Goal: Task Accomplishment & Management: Complete application form

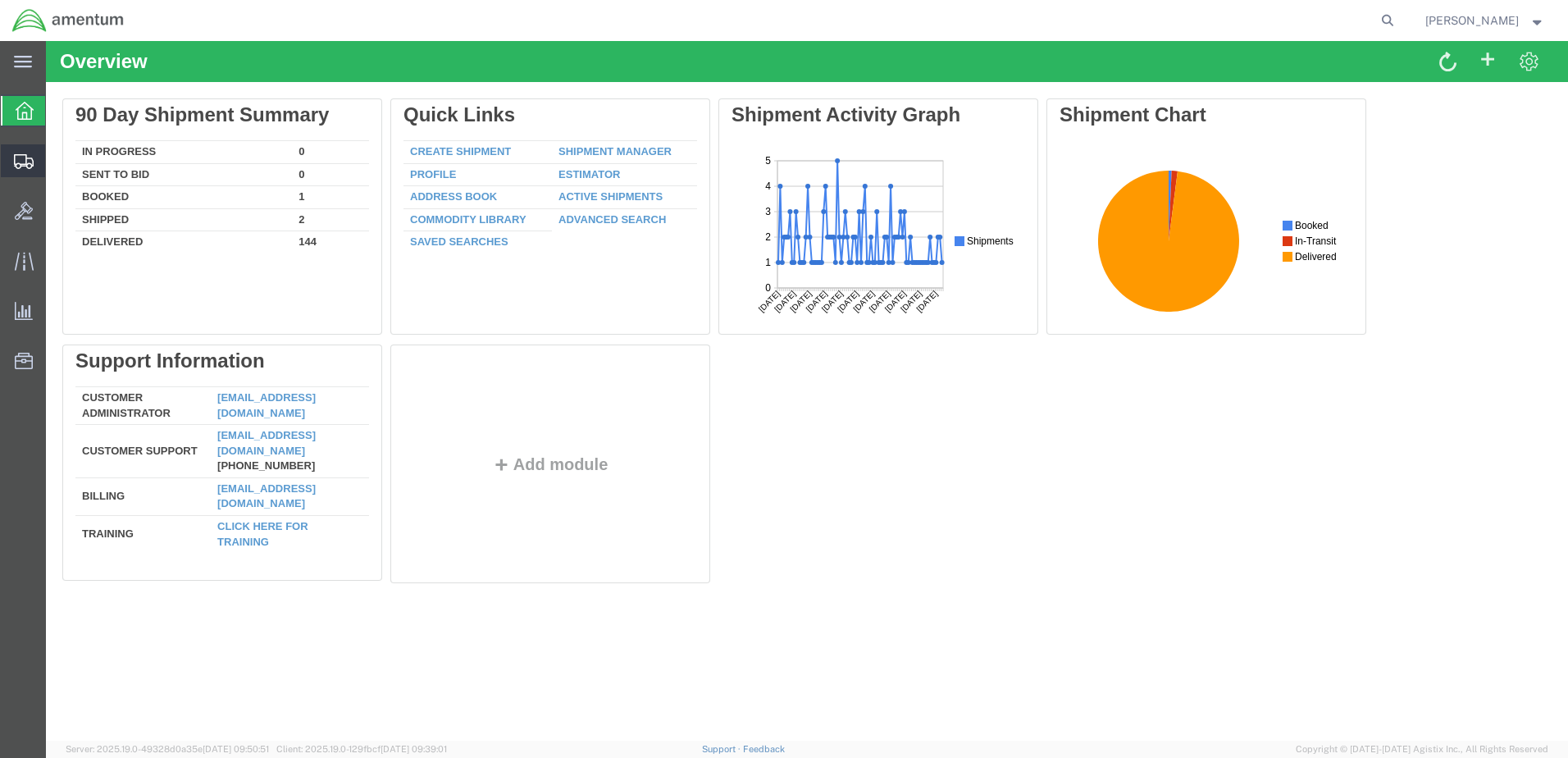
click at [0, 0] on span "Create Shipment" at bounding box center [0, 0] width 0 height 0
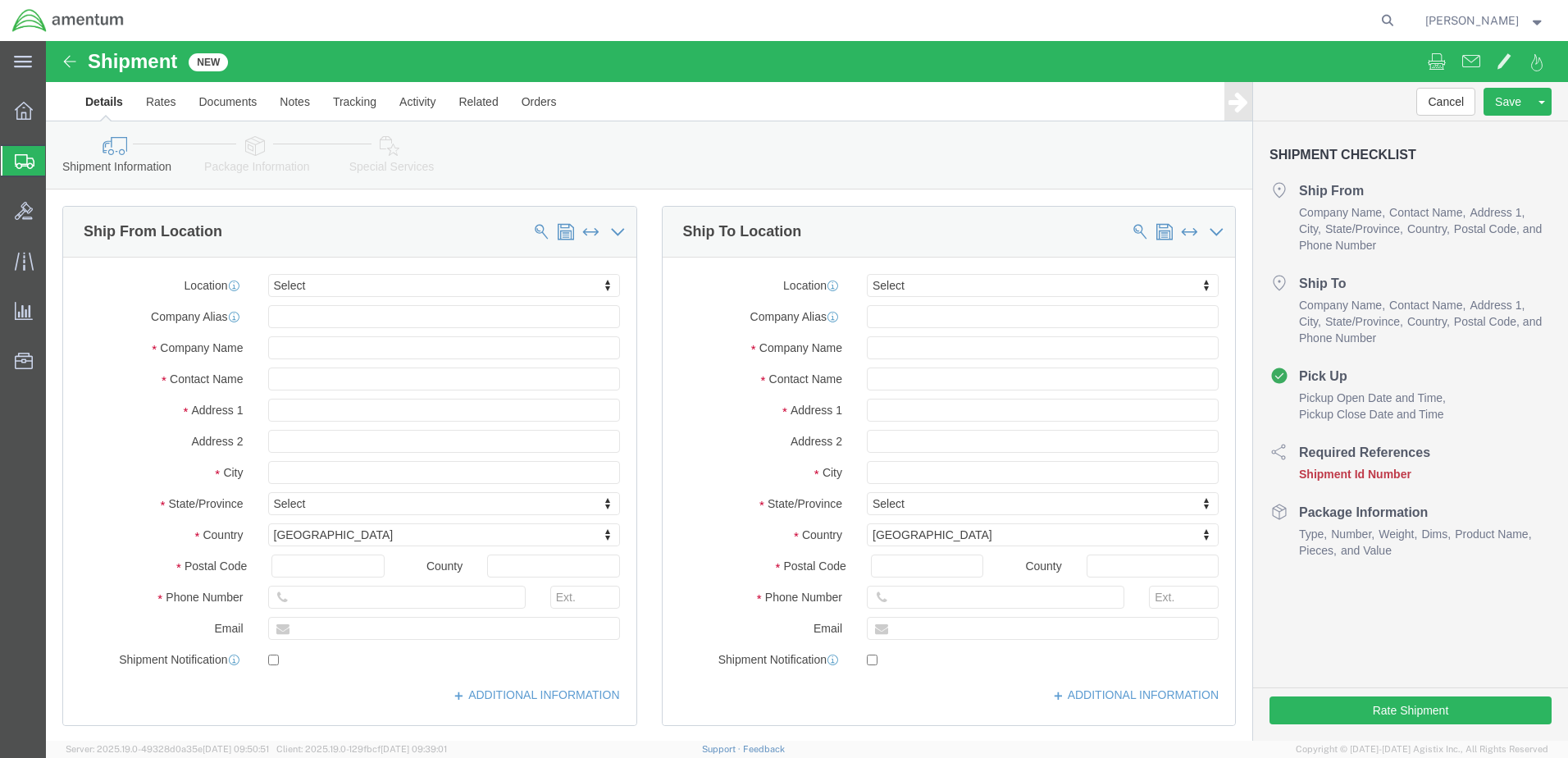
select select
click input "text"
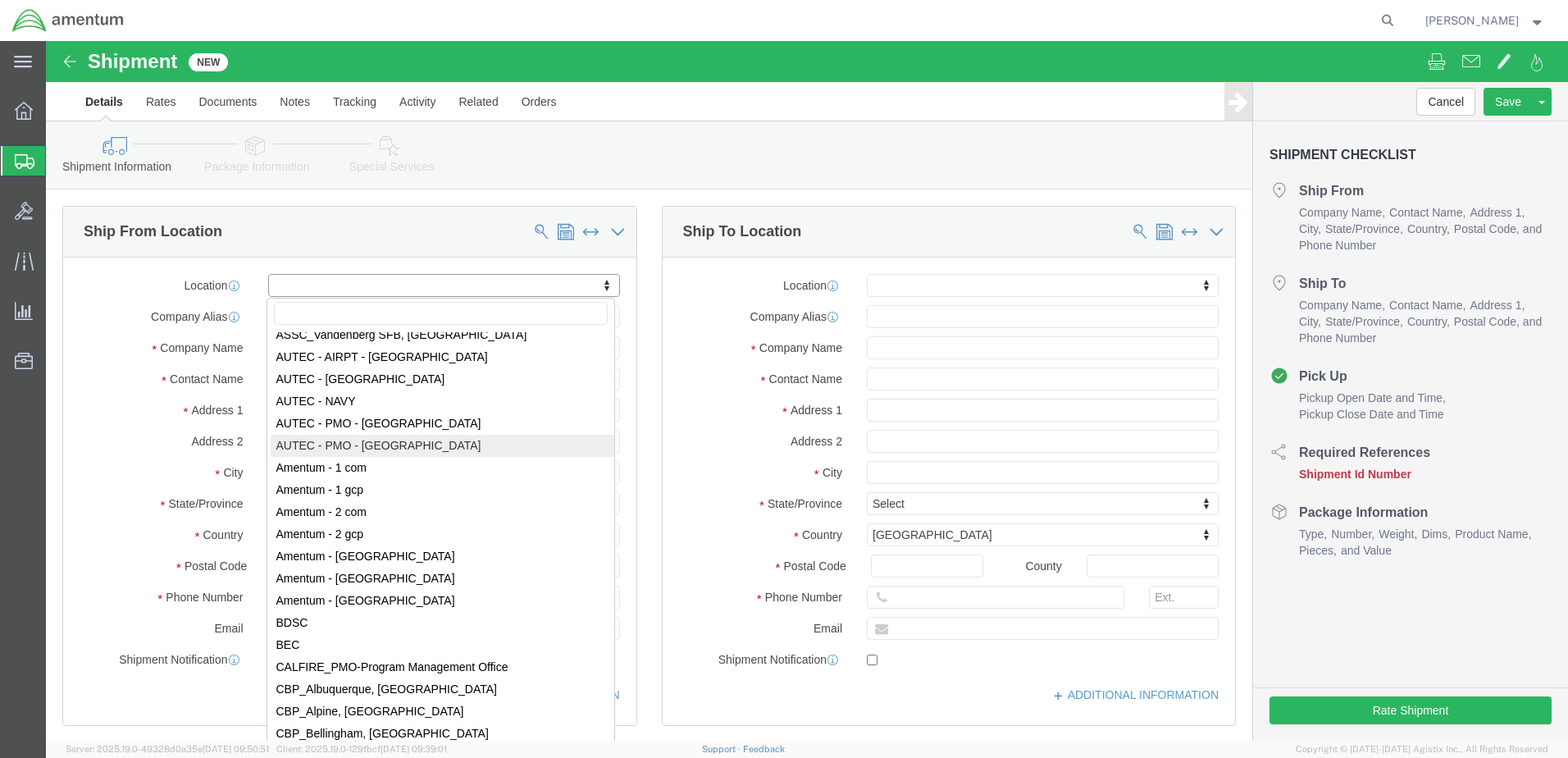
scroll to position [2872, 0]
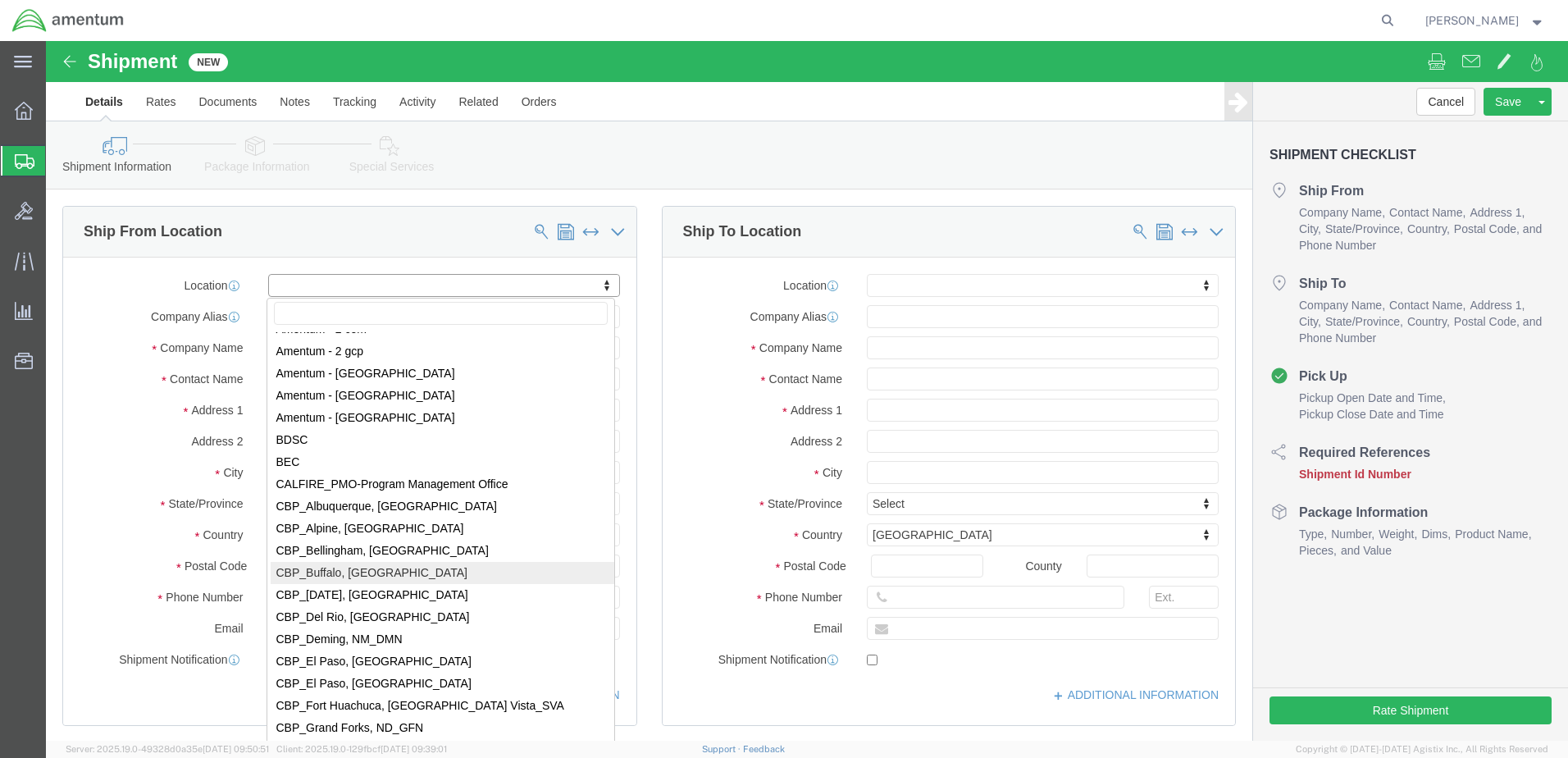
select select "49919"
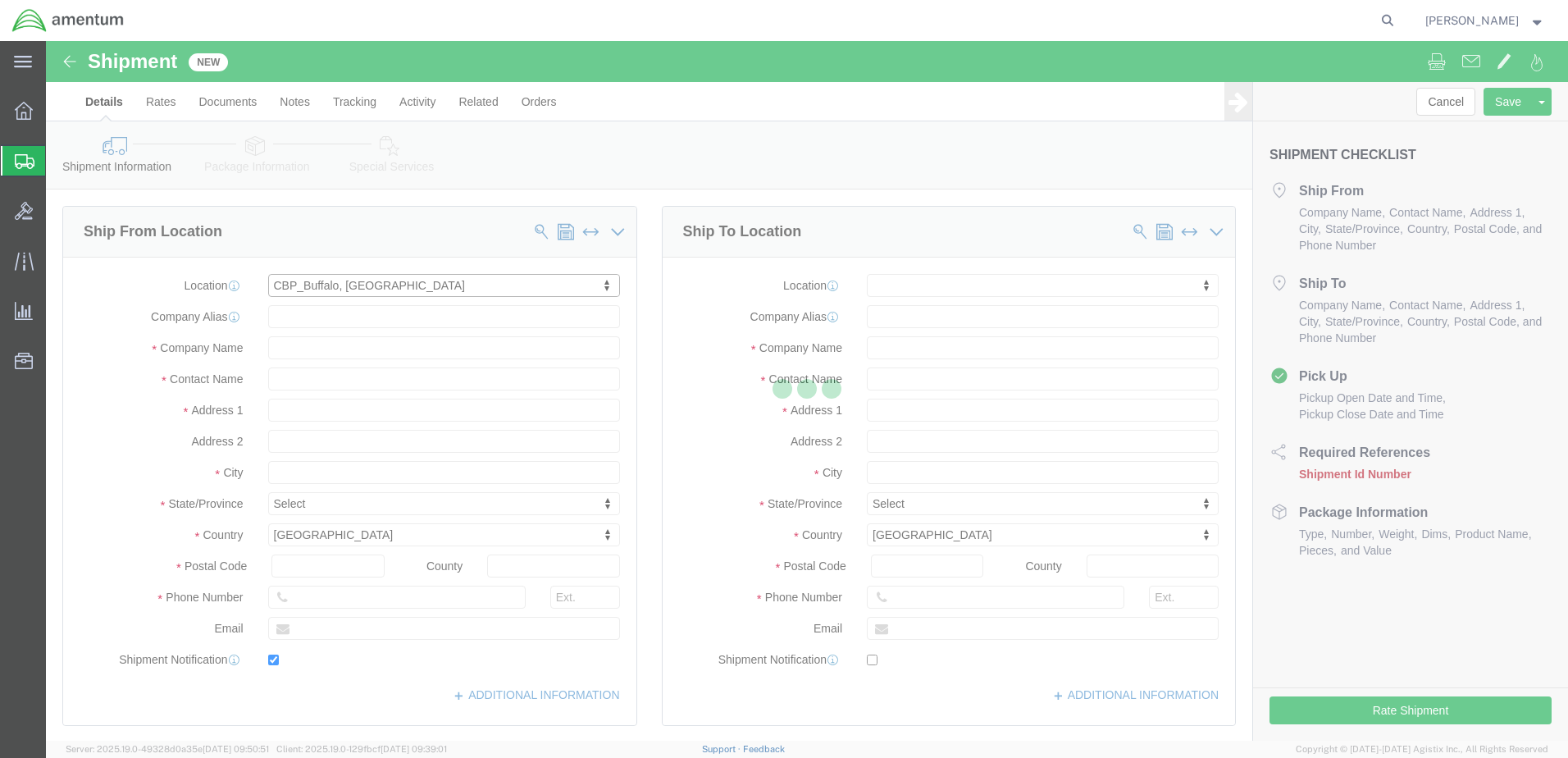
type input "2041 Niagara Falls Blvd"
type input "14304-1617"
type input "716-298-3609"
type input "mike.mundy@cbp.dhs.gov"
checkbox input "true"
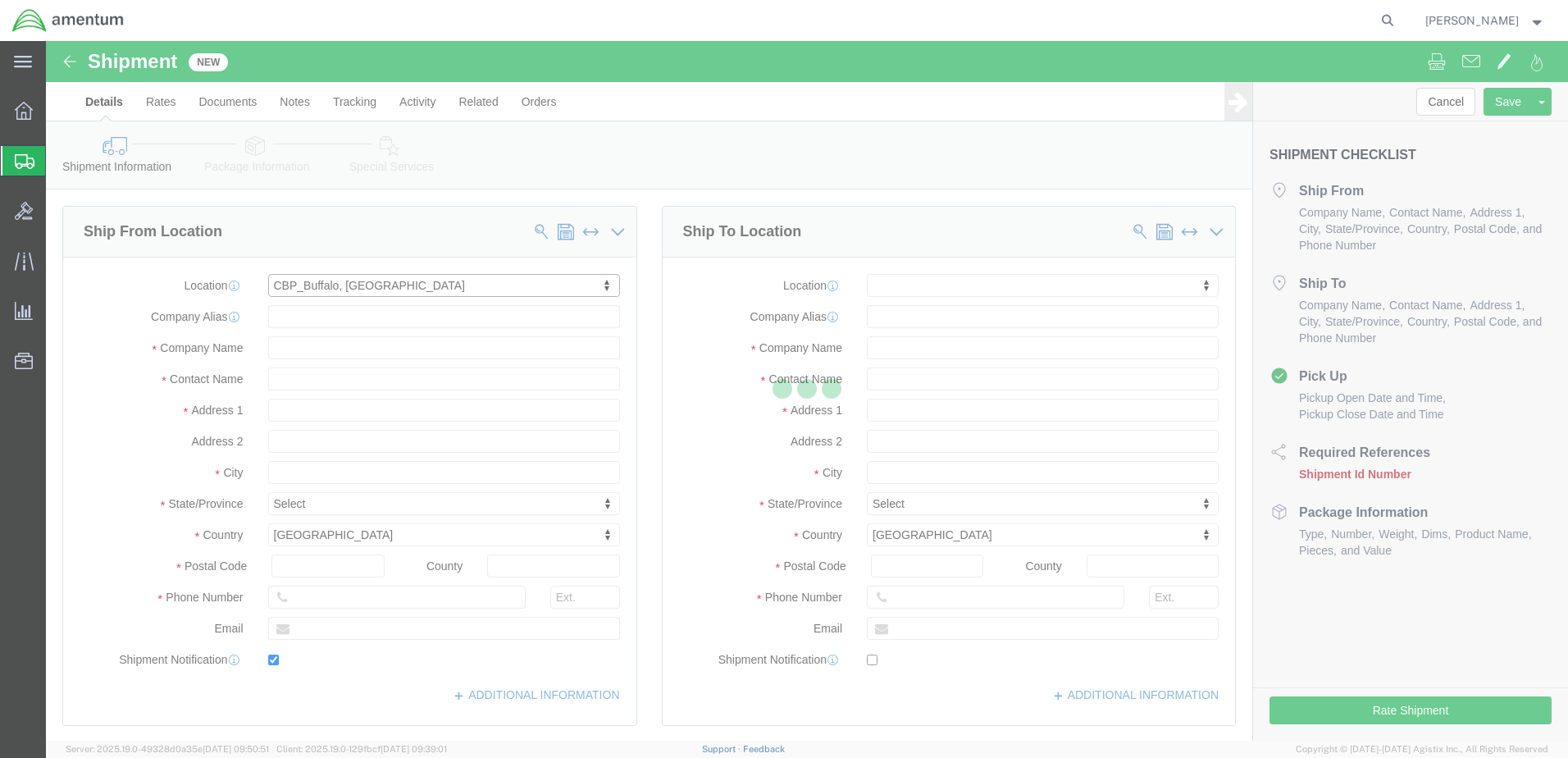
type input "Amentum Services, Inc"
type input "Mike Mundy"
type input "Niagara Falls"
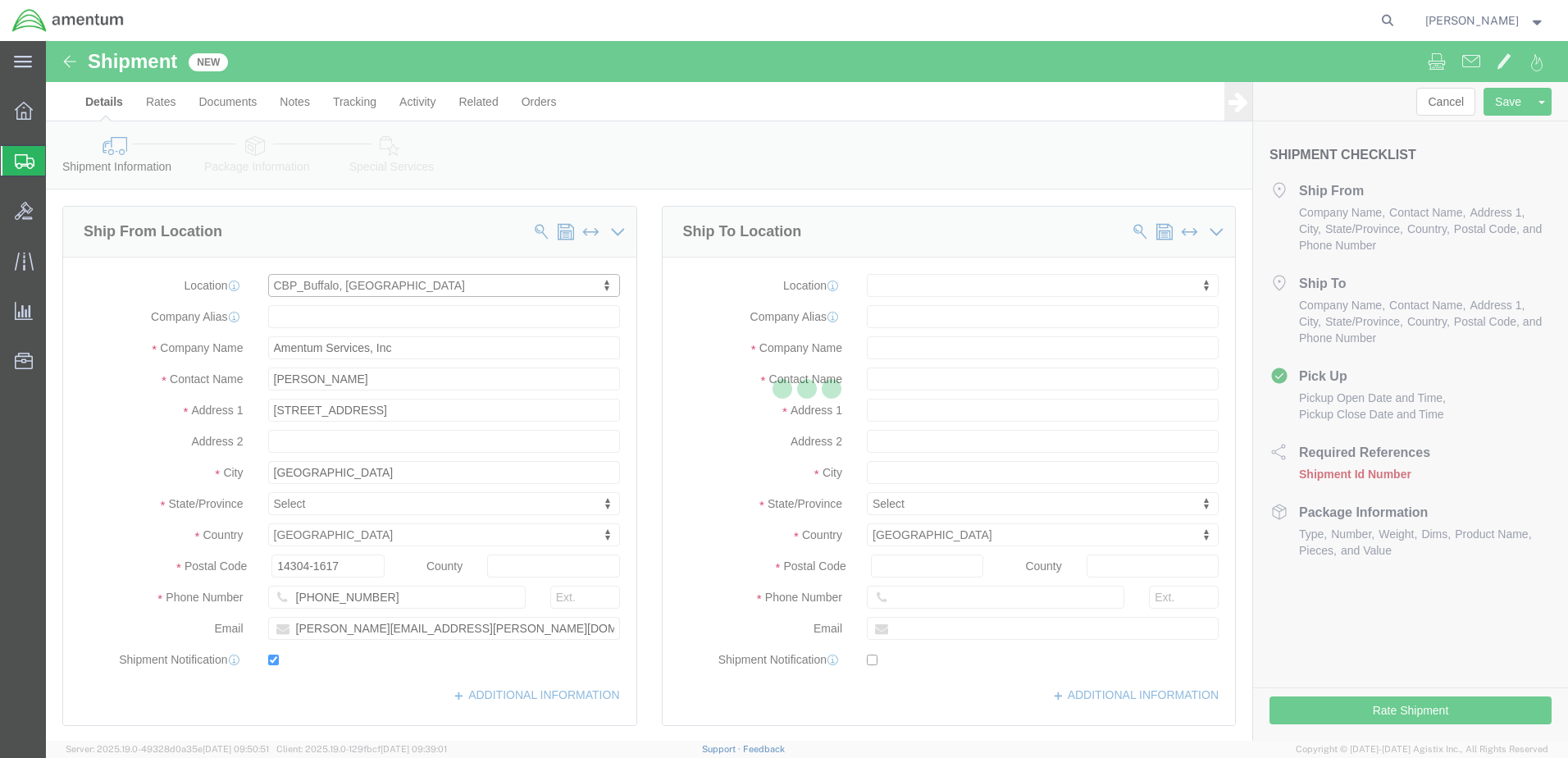
select select "NY"
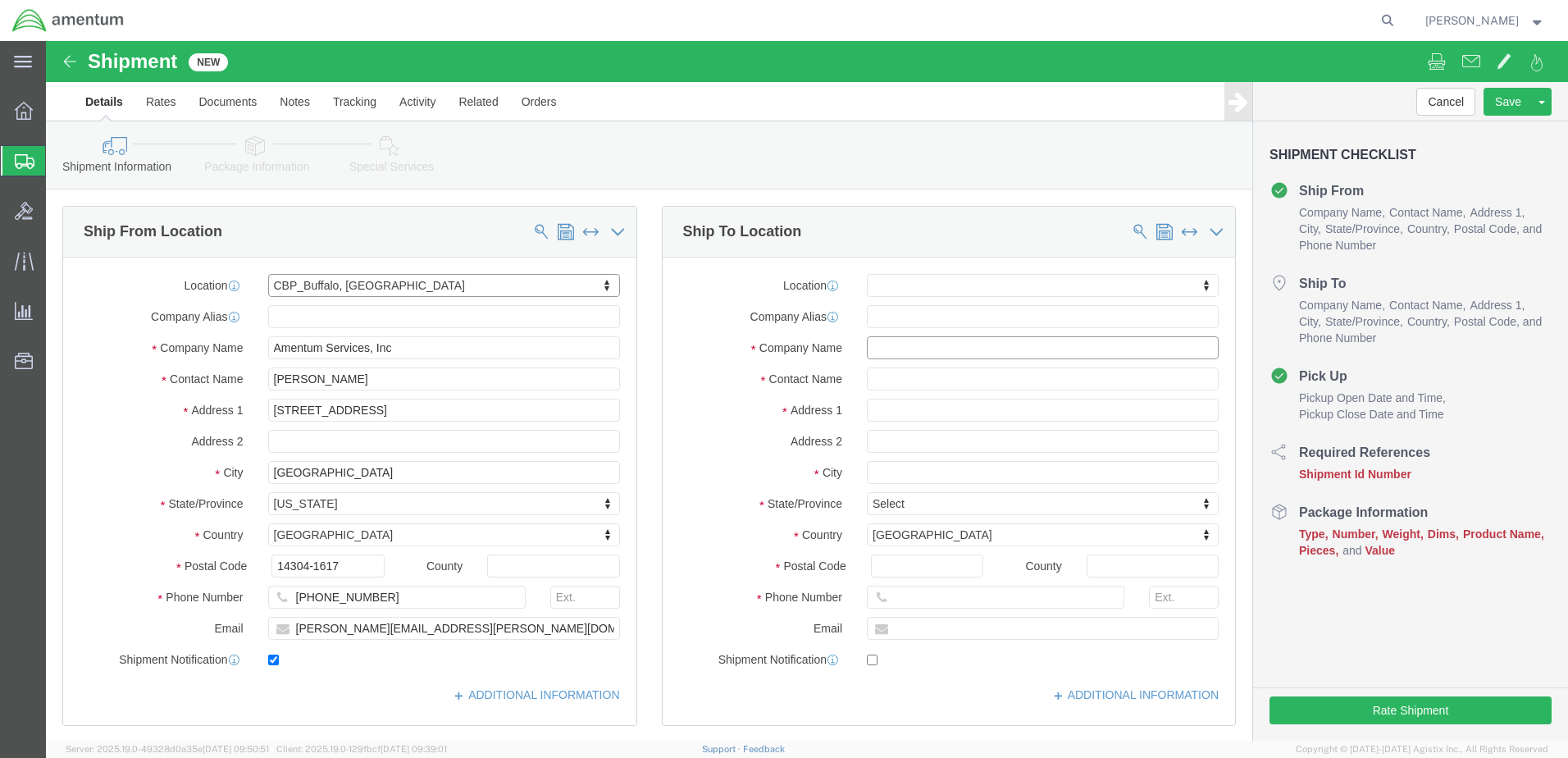
click input "text"
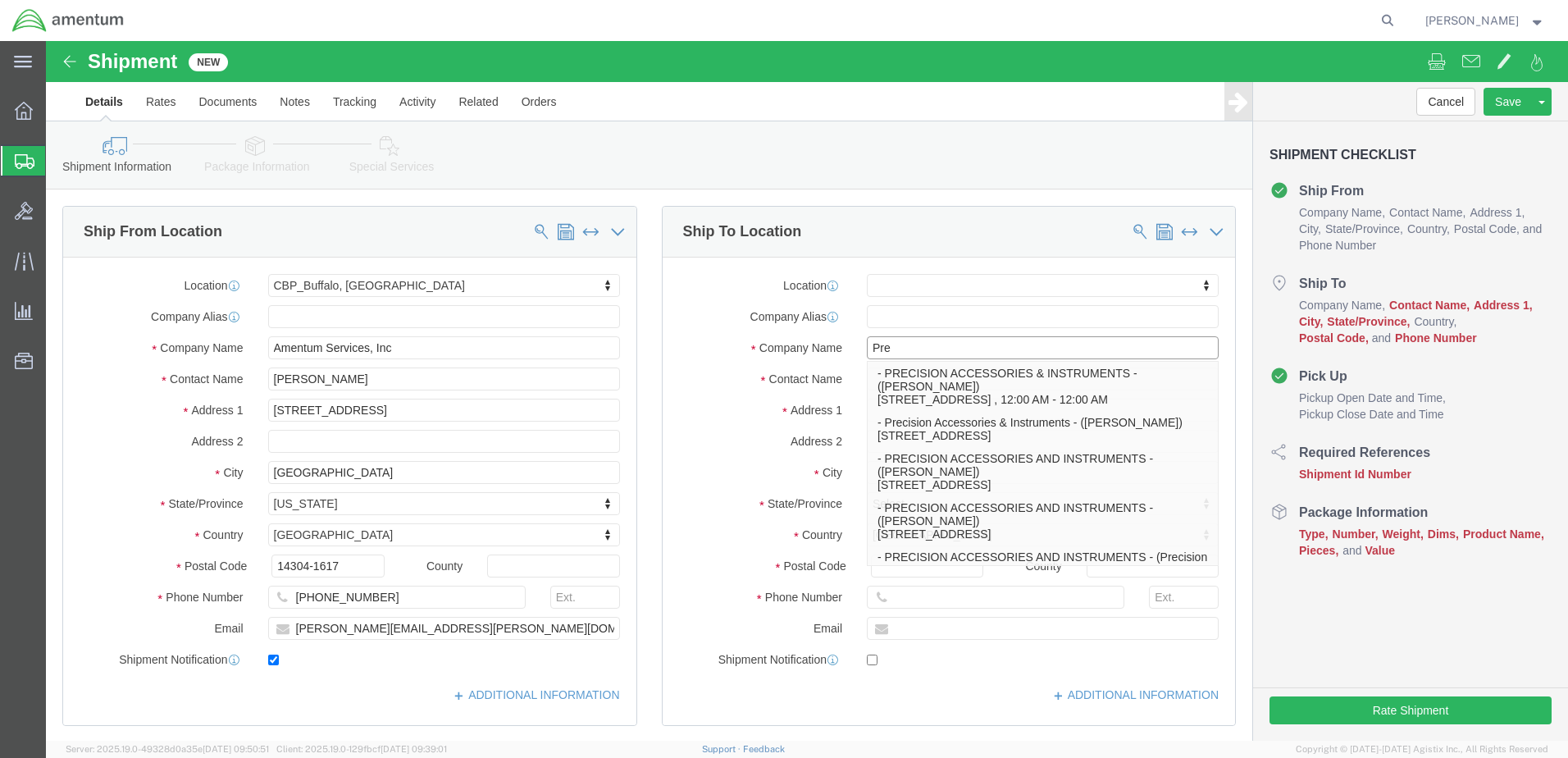
type input "Prec"
click p "- Precision Accessories & Instruments - (ROSS TYNER) 495 Lake Mirror Road, Atla…"
select select
type input "495 Lake Mirror Road"
type input "30349"
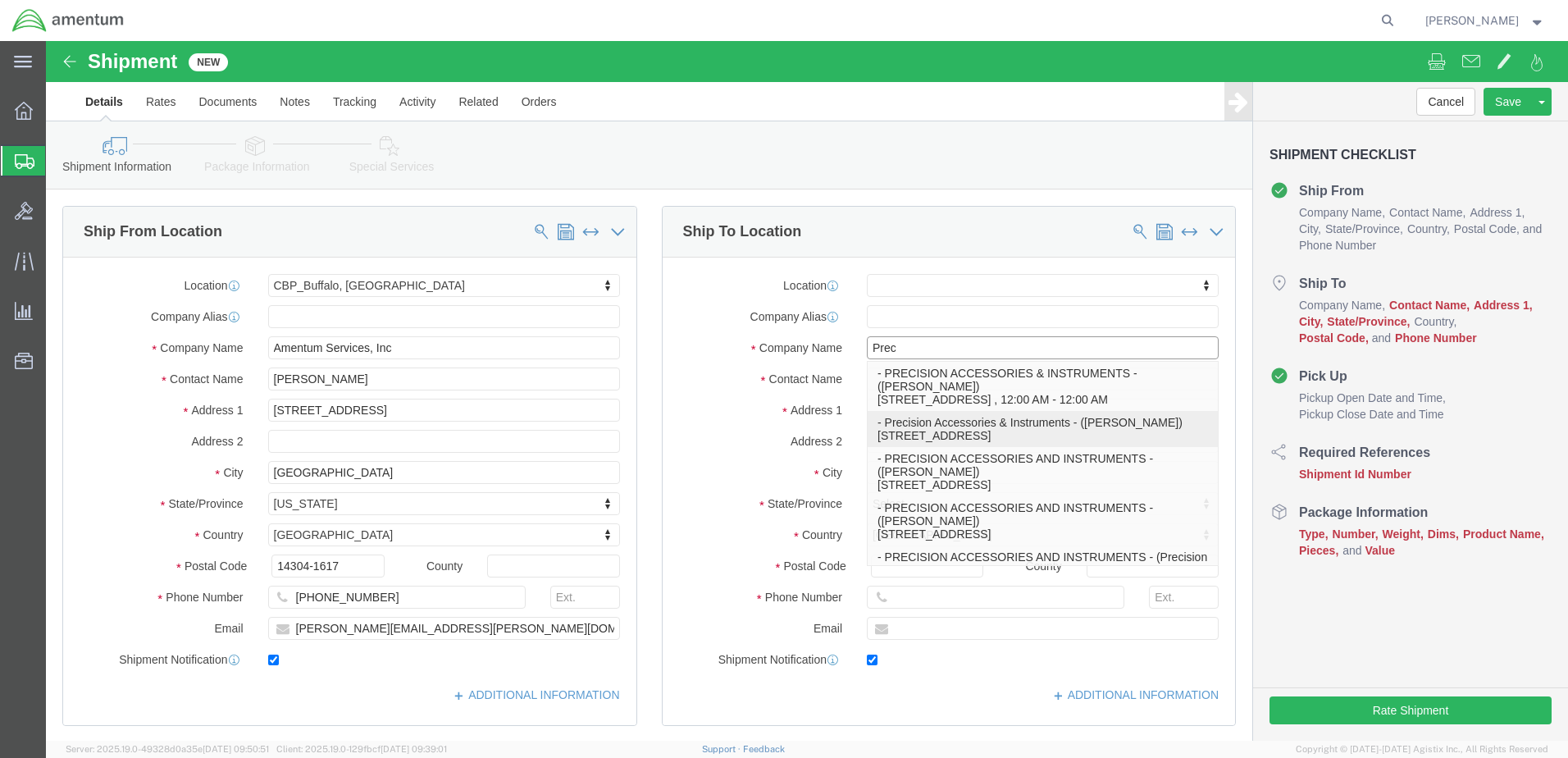
type input "404-767-5800"
type input "rtyner@precisionaviationgroup.com"
checkbox input "true"
type input "Precision Accessories & Instruments"
type input "ROSS TYNER"
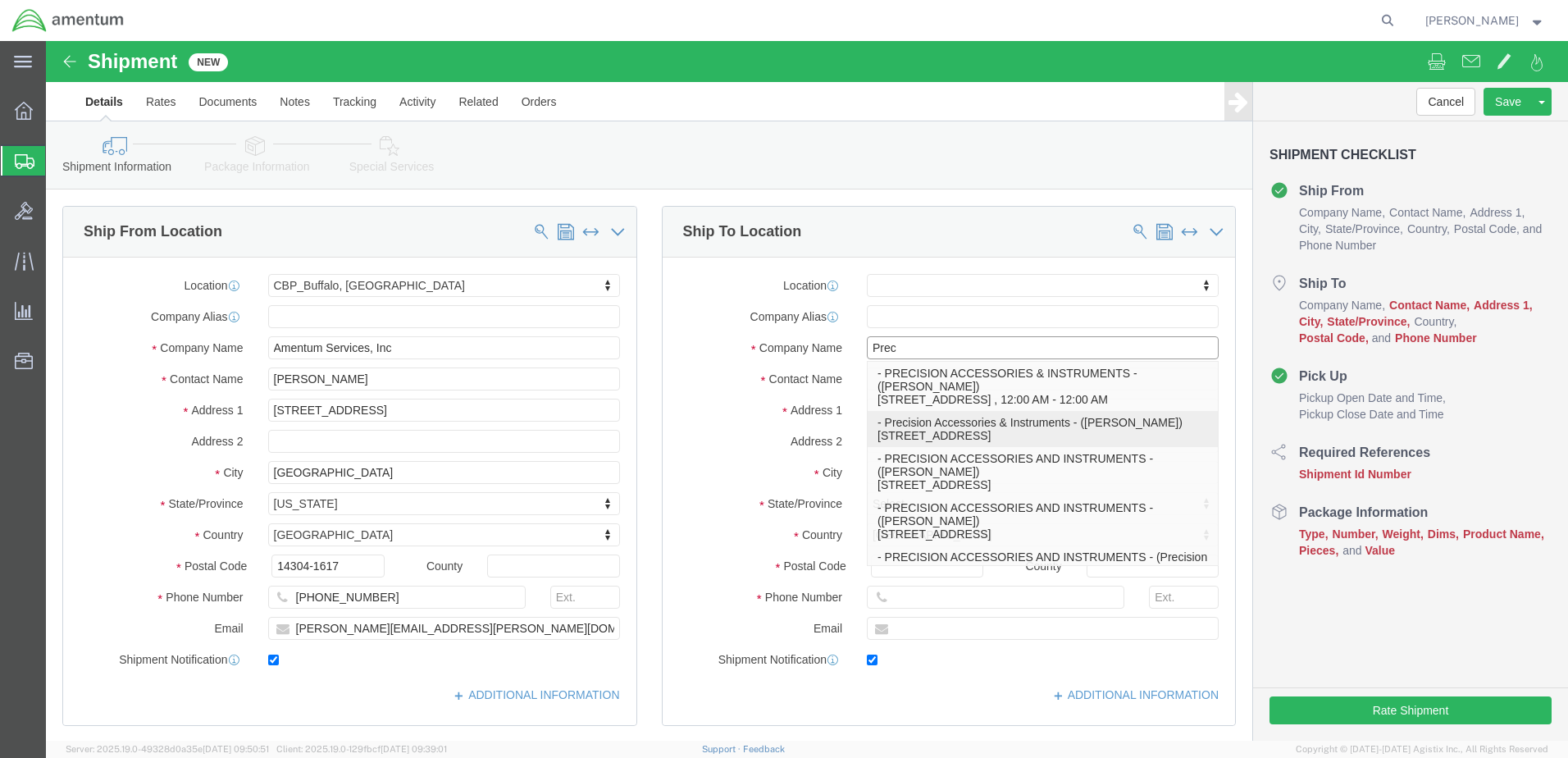
type input "Atlanta"
select select "GA"
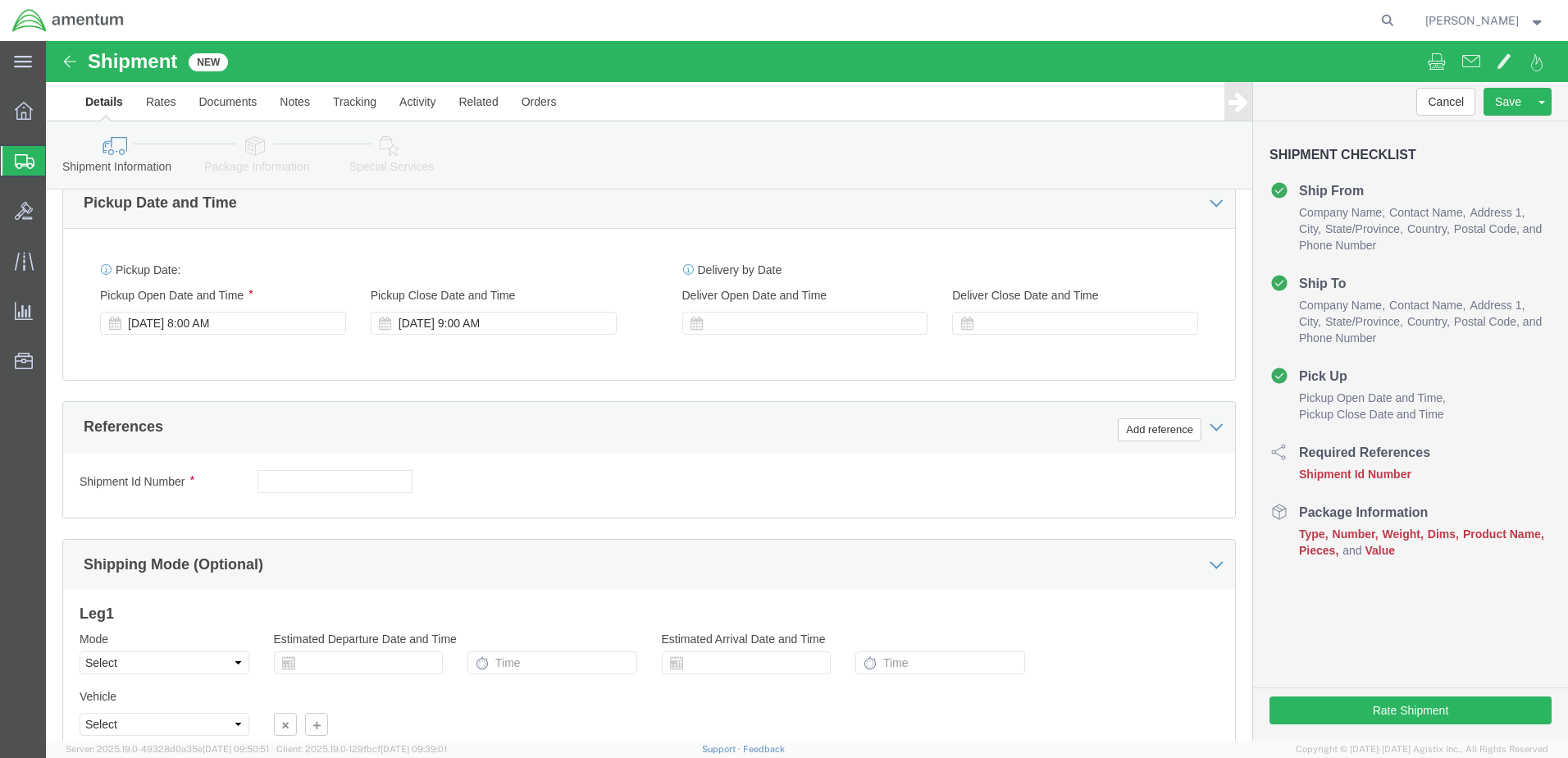
scroll to position [575, 0]
type input "Precision Accessories & Instruments"
click input "text"
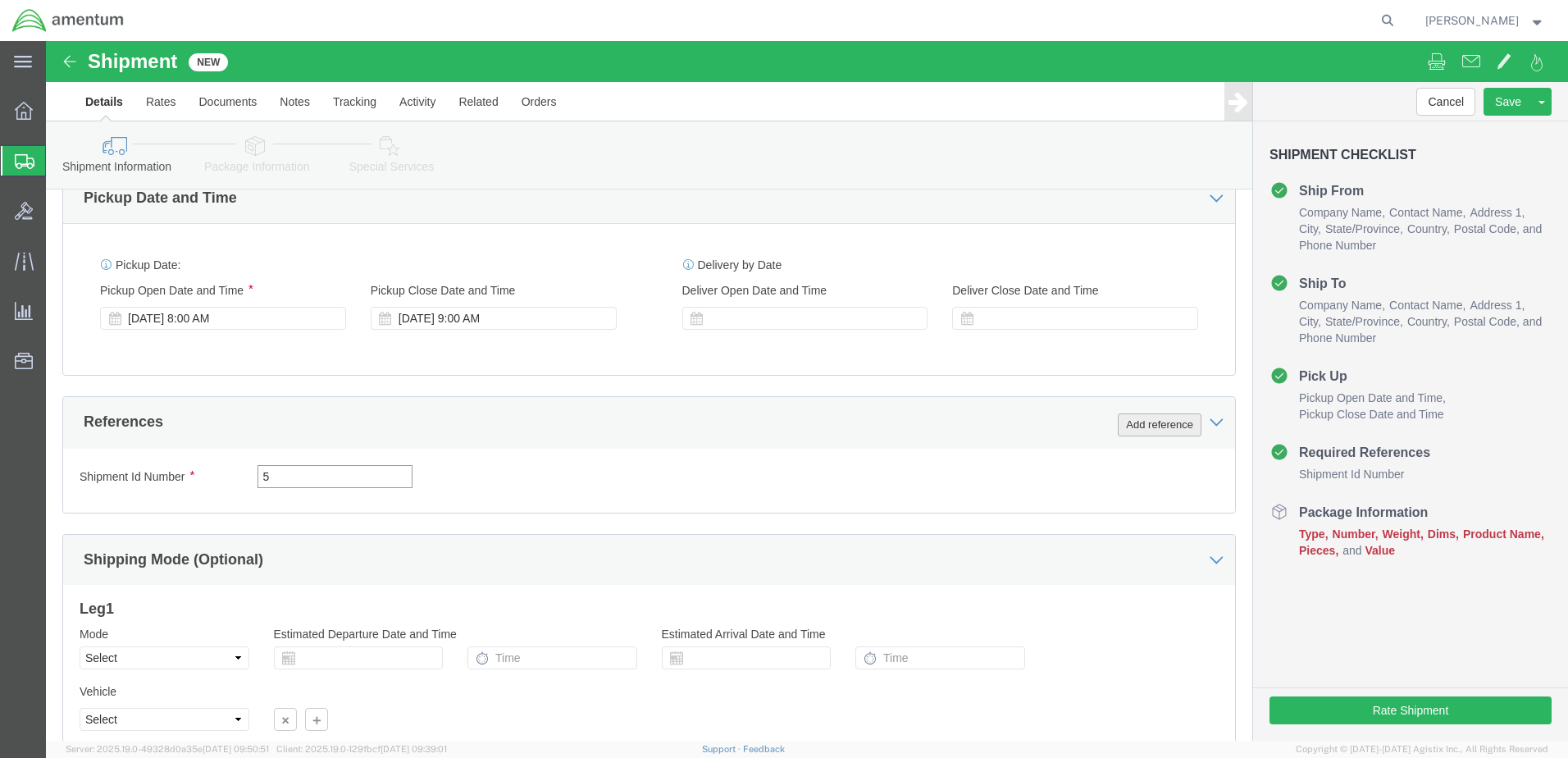
type input "5"
click button "Add reference"
click select "Select Account Type Activity ID Airline Appointment Number ASN Batch Request # …"
select select "DEPT"
click select "Select Account Type Activity ID Airline Appointment Number ASN Batch Request # …"
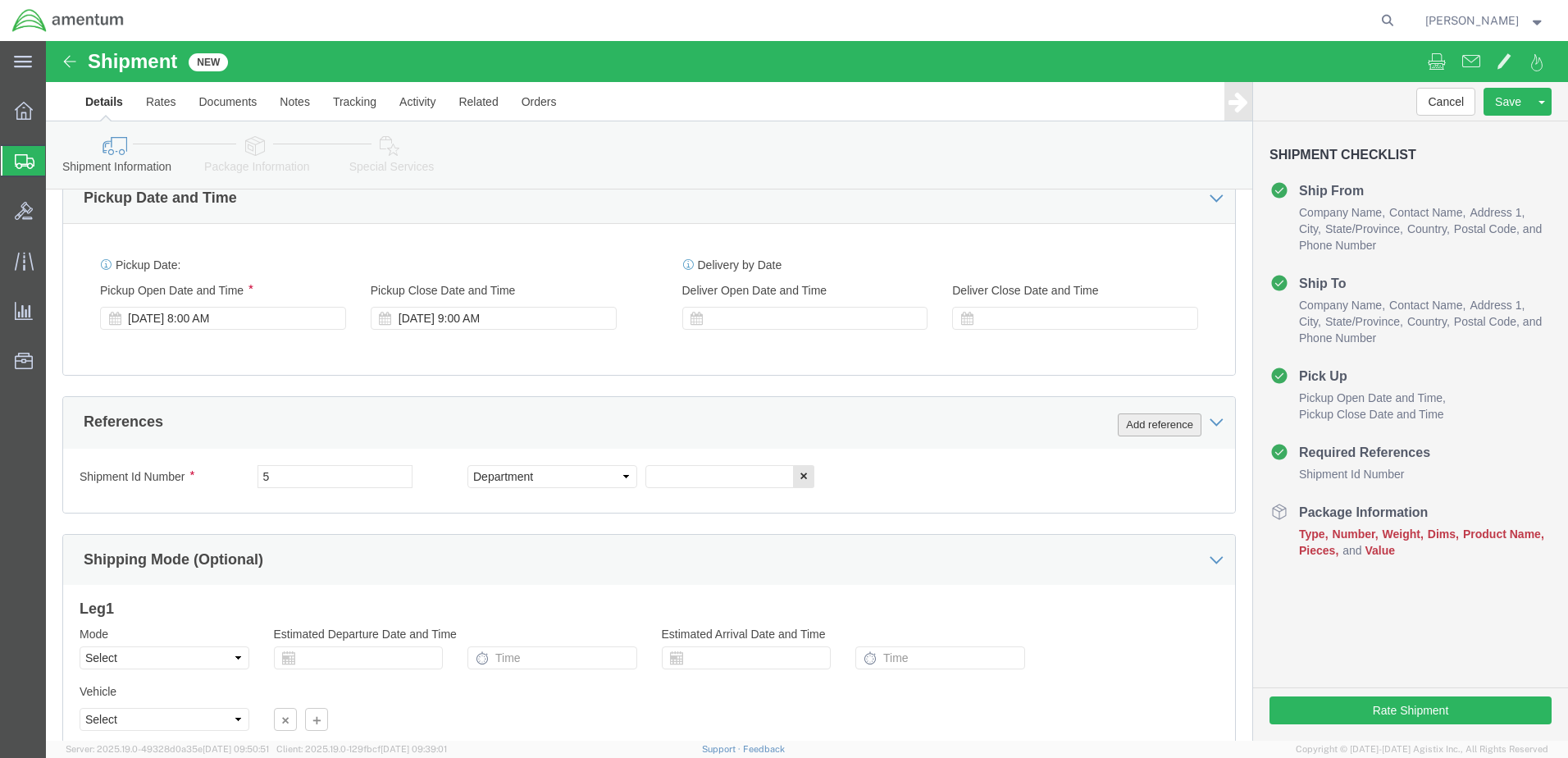
click button "Add reference"
click select "Select Account Type Activity ID Airline Appointment Number ASN Batch Request # …"
select select "CUSTREF"
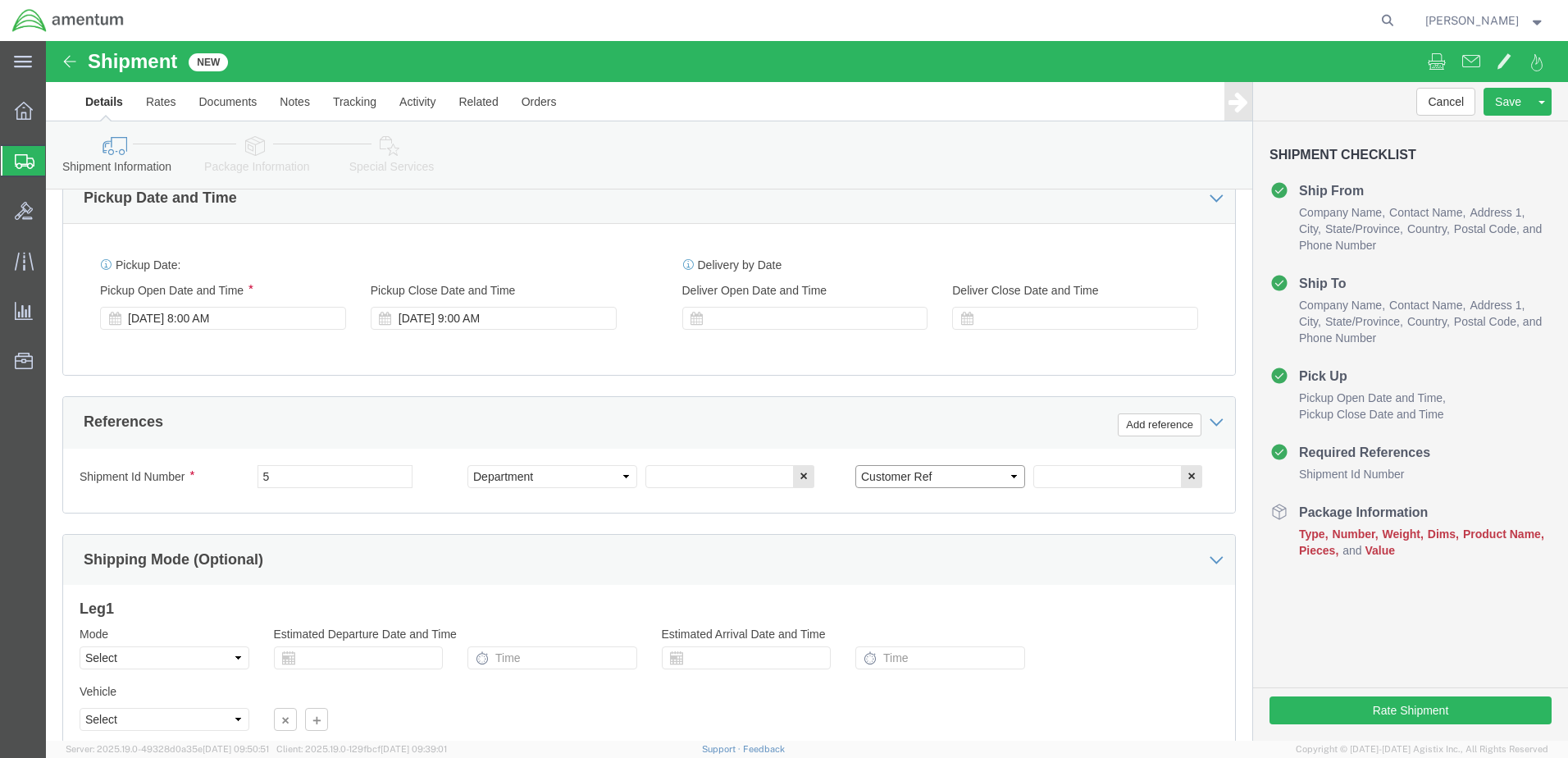
click select "Select Account Type Activity ID Airline Appointment Number ASN Batch Request # …"
click button "Add reference"
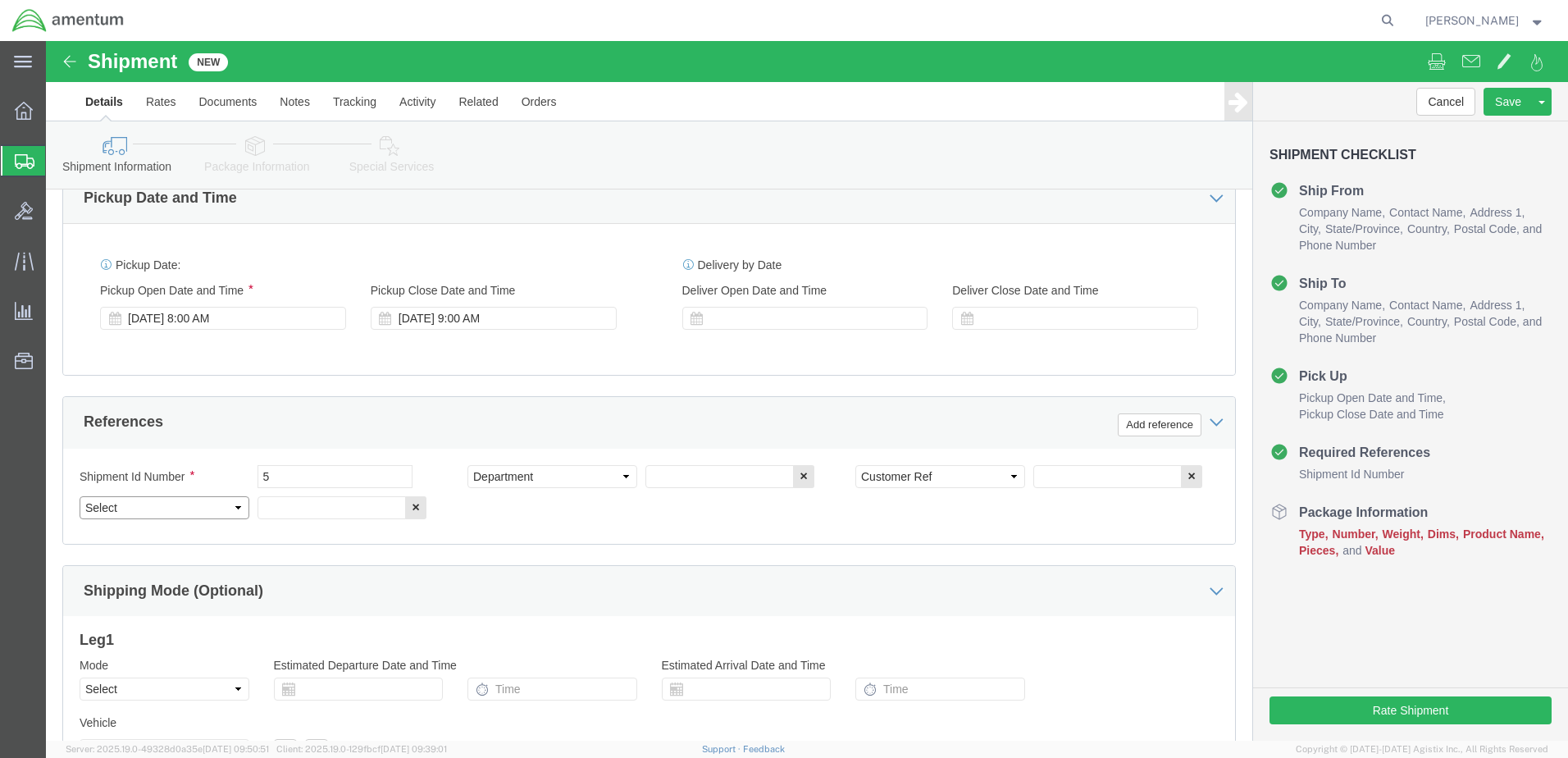
click select "Select Account Type Activity ID Airline Appointment Number ASN Batch Request # …"
select select "PROJNUM"
click select "Select Account Type Activity ID Airline Appointment Number ASN Batch Request # …"
click input "text"
type input "Amentum / CBP"
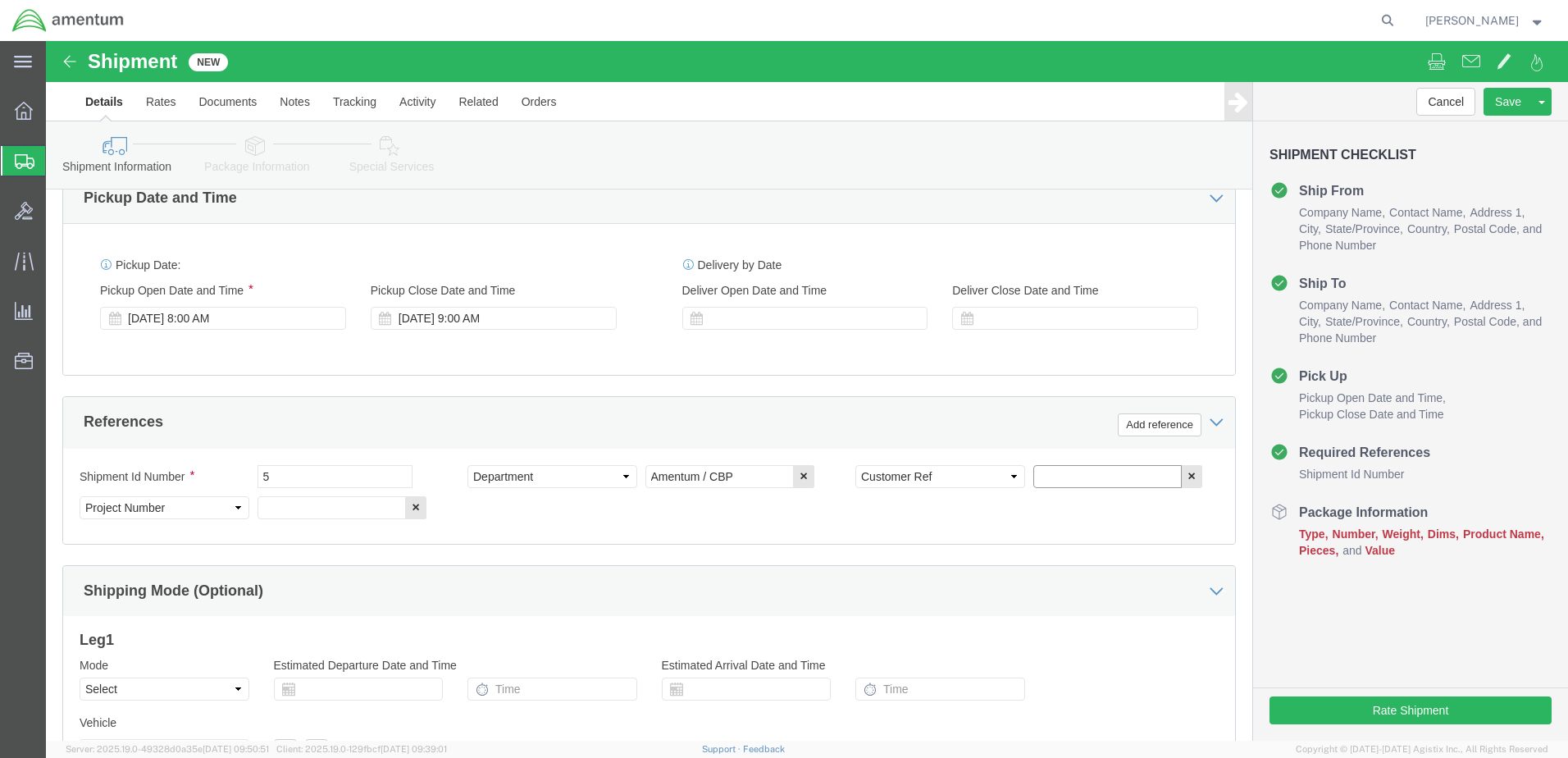
click input "text"
type input "Prop Gov."
click input "text"
paste input "6118.01.03.2219.000.BUN.0000"
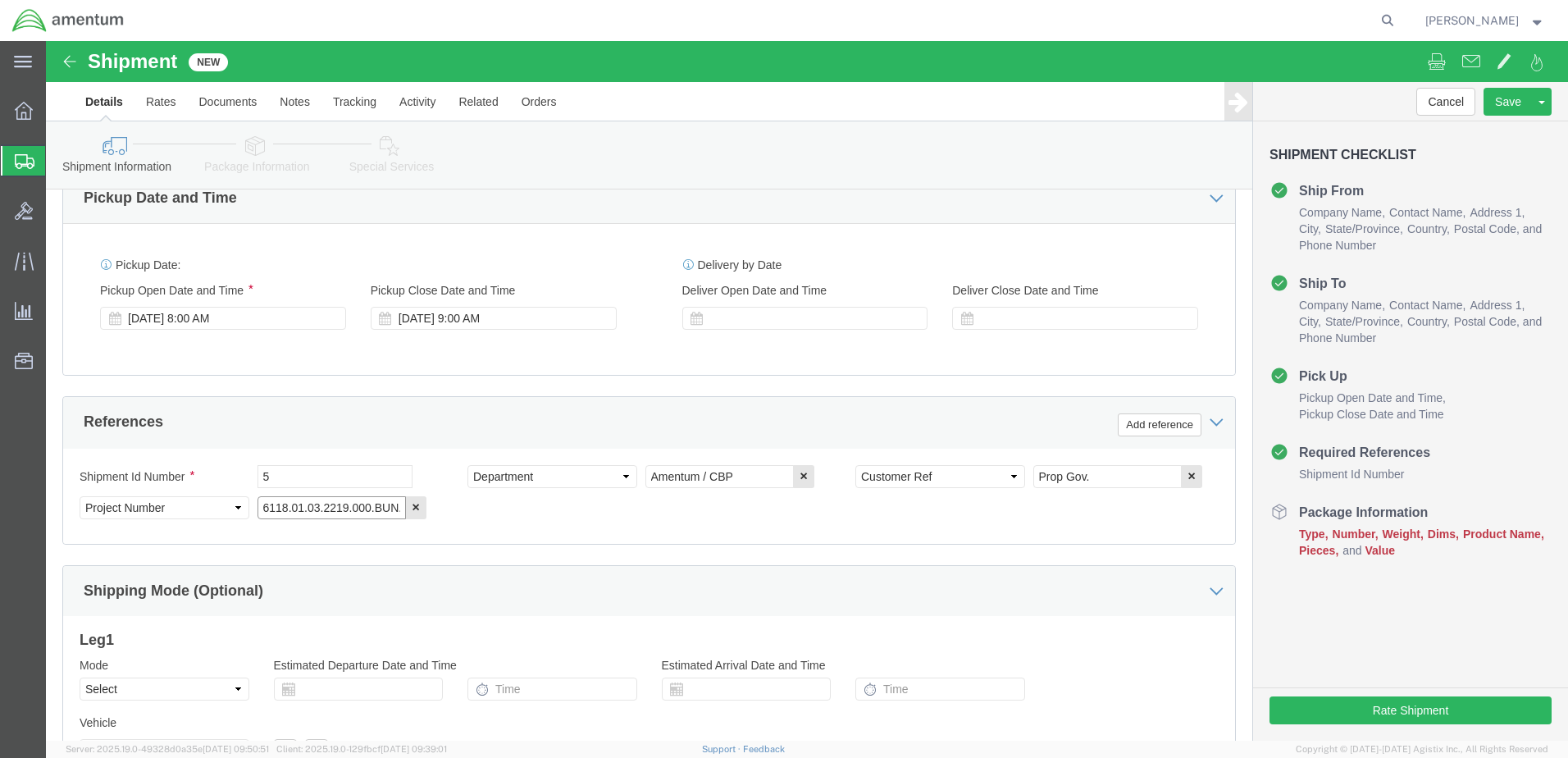
scroll to position [0, 28]
type input "6118.01.03.2219.000.BUN.0000"
click input "5"
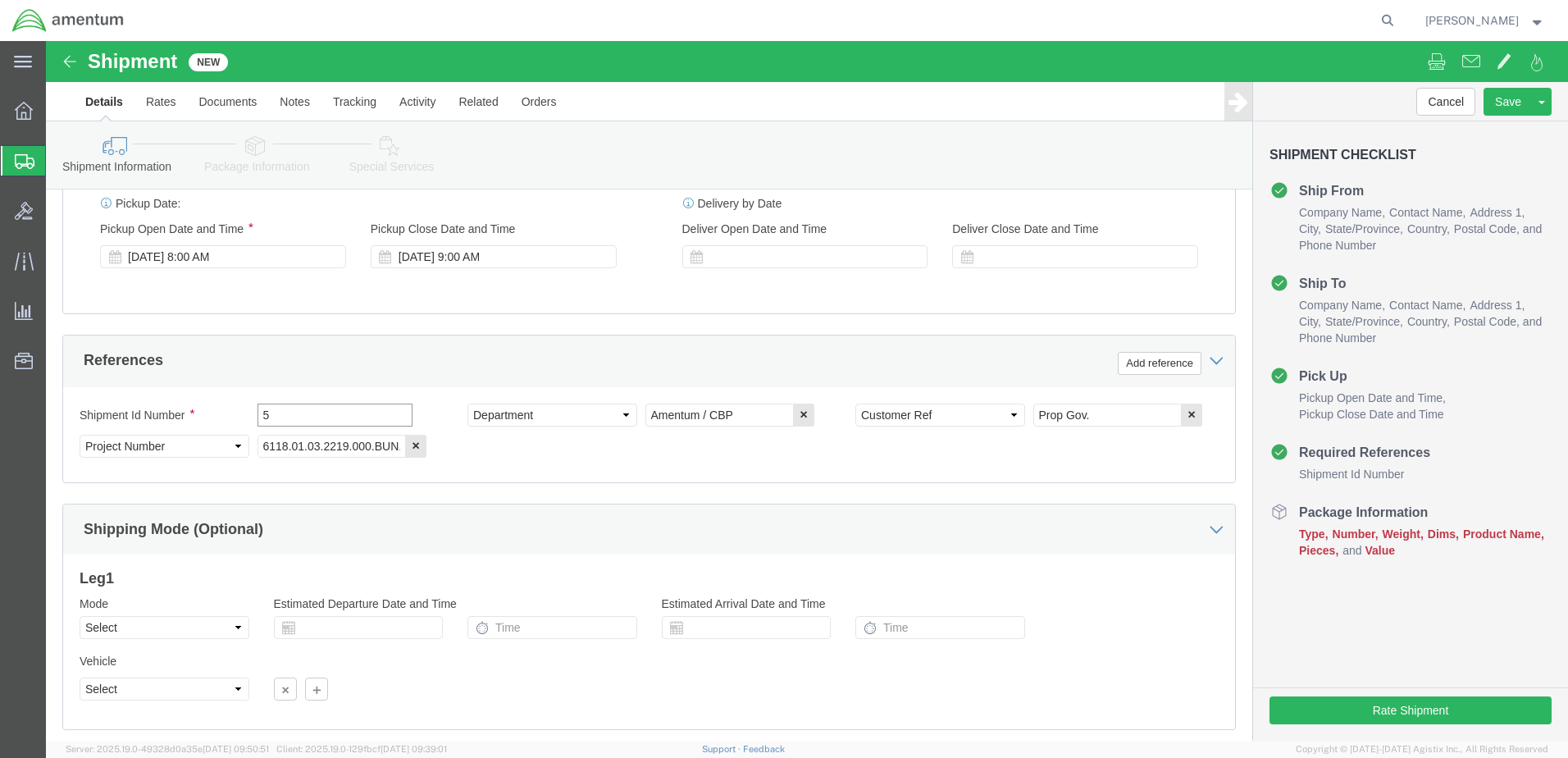
scroll to position [740, 0]
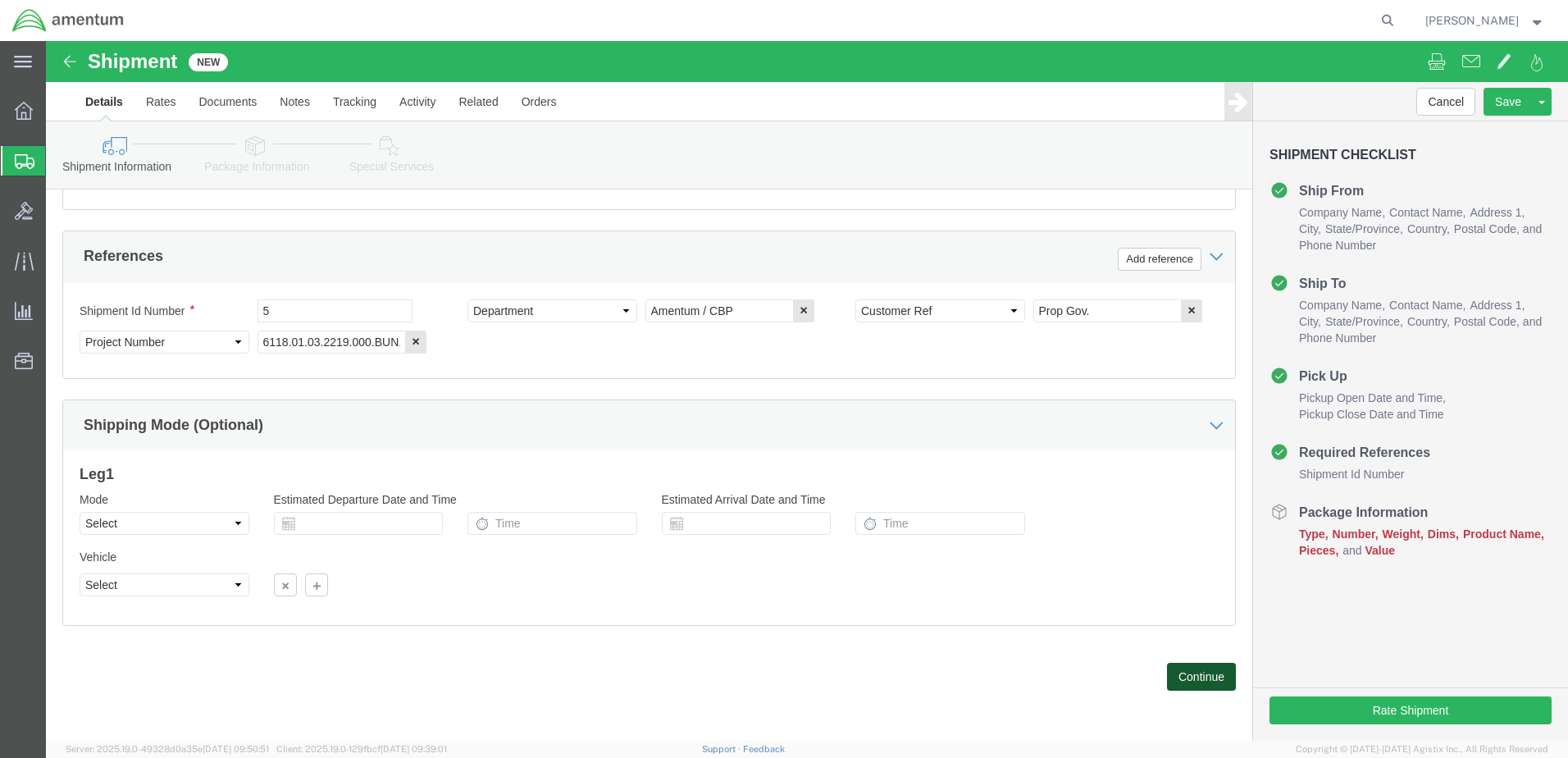
click button "Continue"
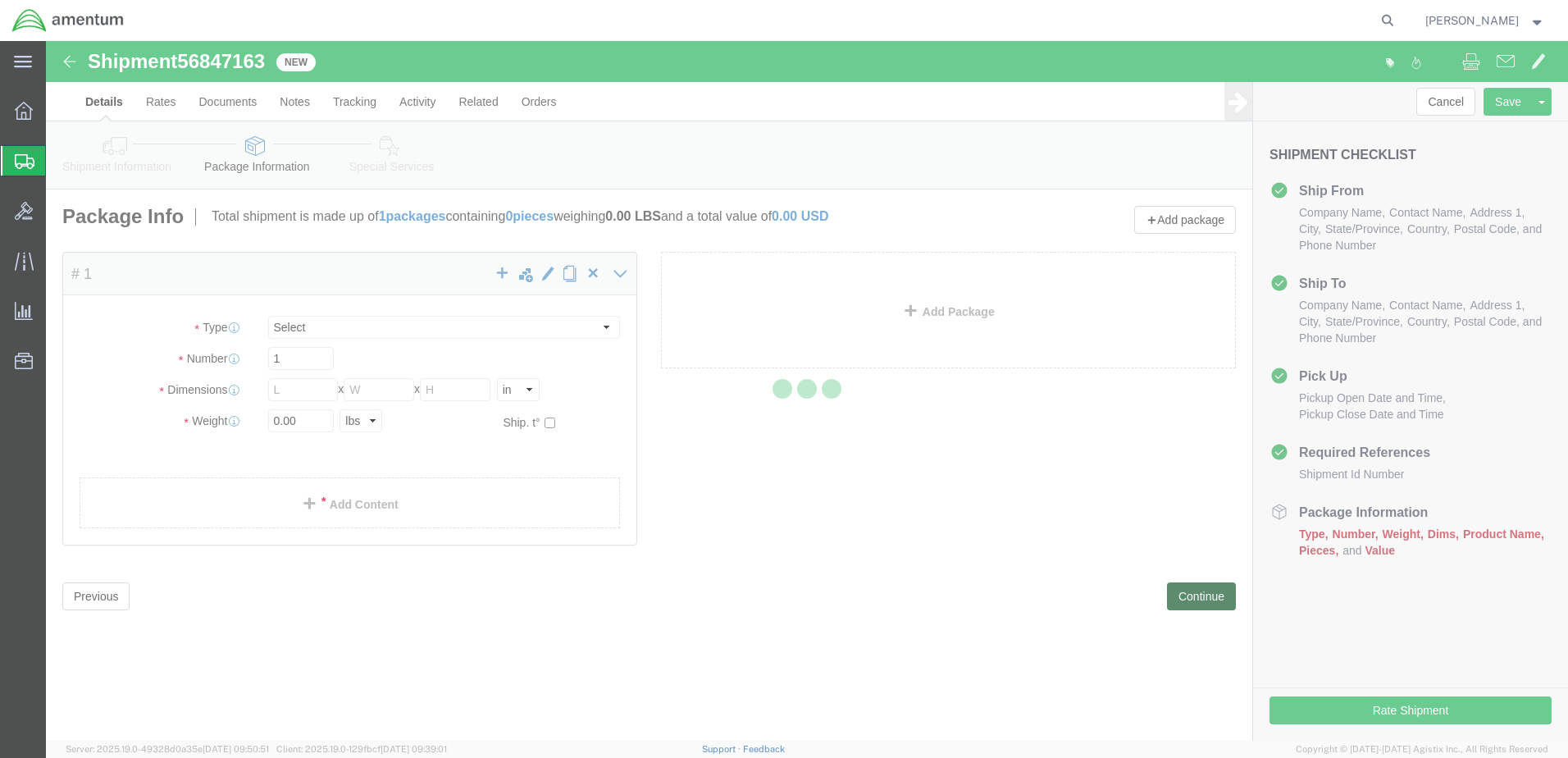
select select "CBOX"
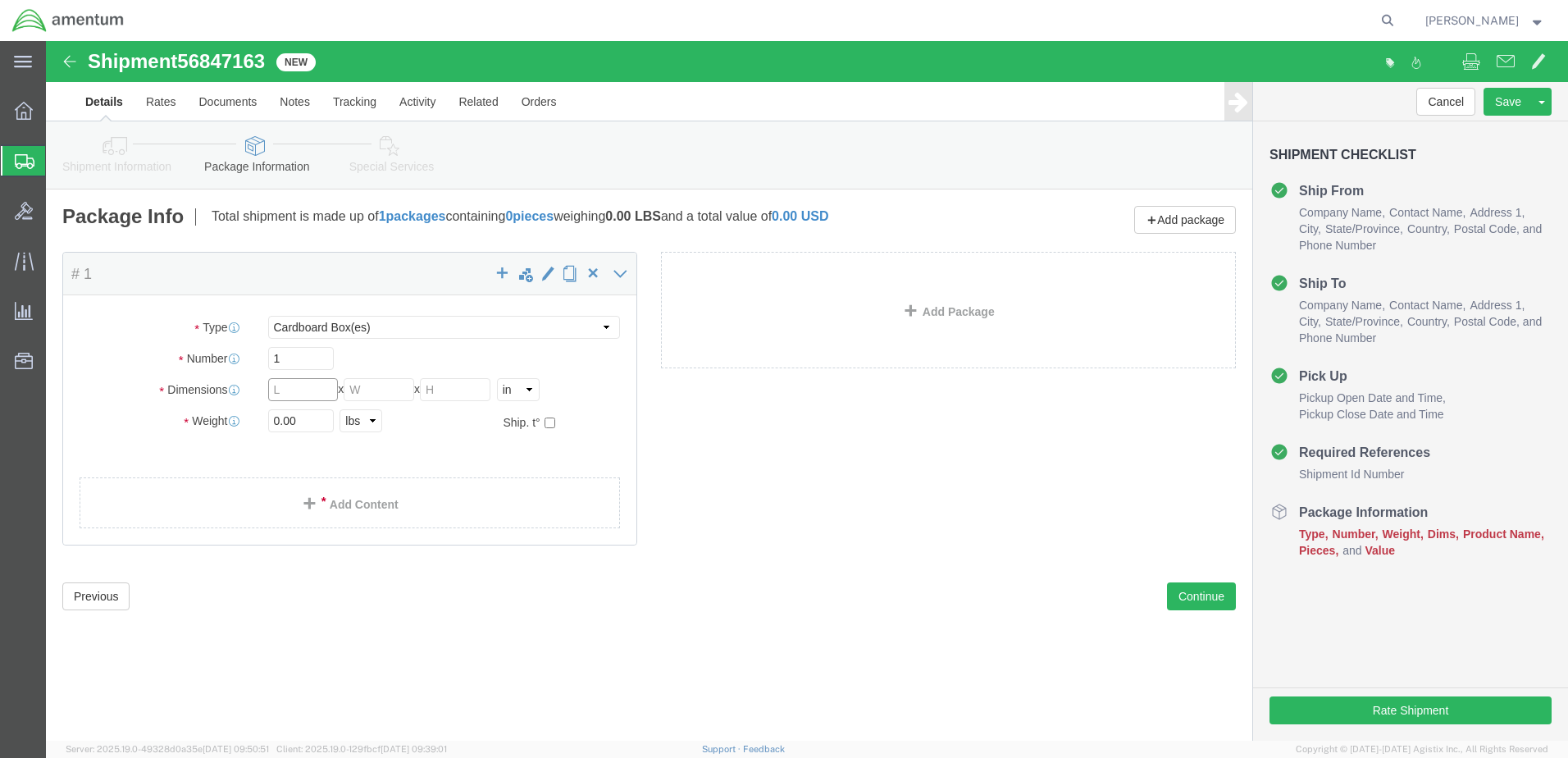
click input "text"
type input "12"
type input "10"
type input "8"
drag, startPoint x: 281, startPoint y: 381, endPoint x: 218, endPoint y: 386, distance: 63.2
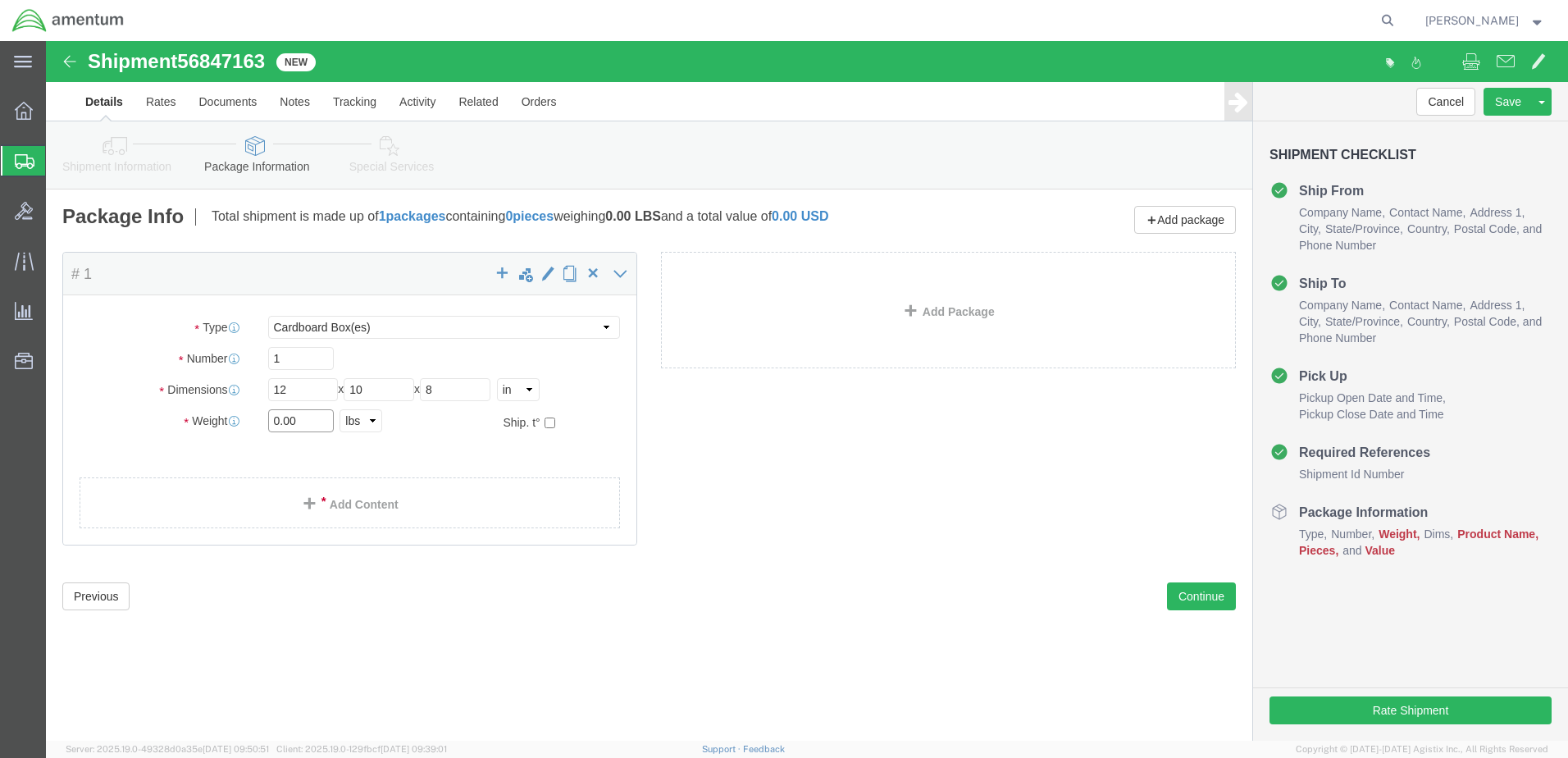
click div "0.00 Select kgs lbs"
type input "4.2"
click link "Add Content"
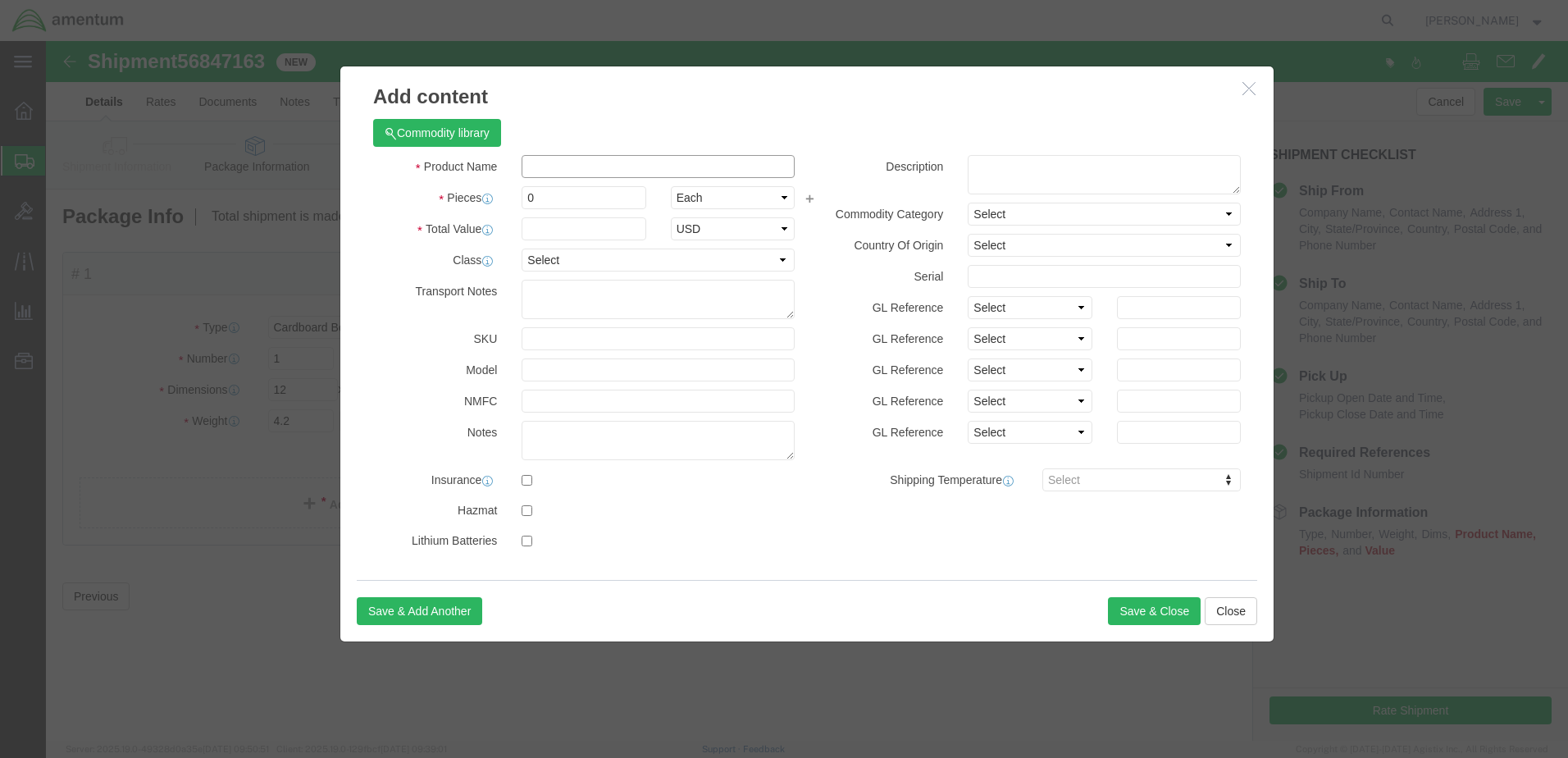
click input "text"
type input "Prop Gov"
click input "0"
type input "1"
click input "text"
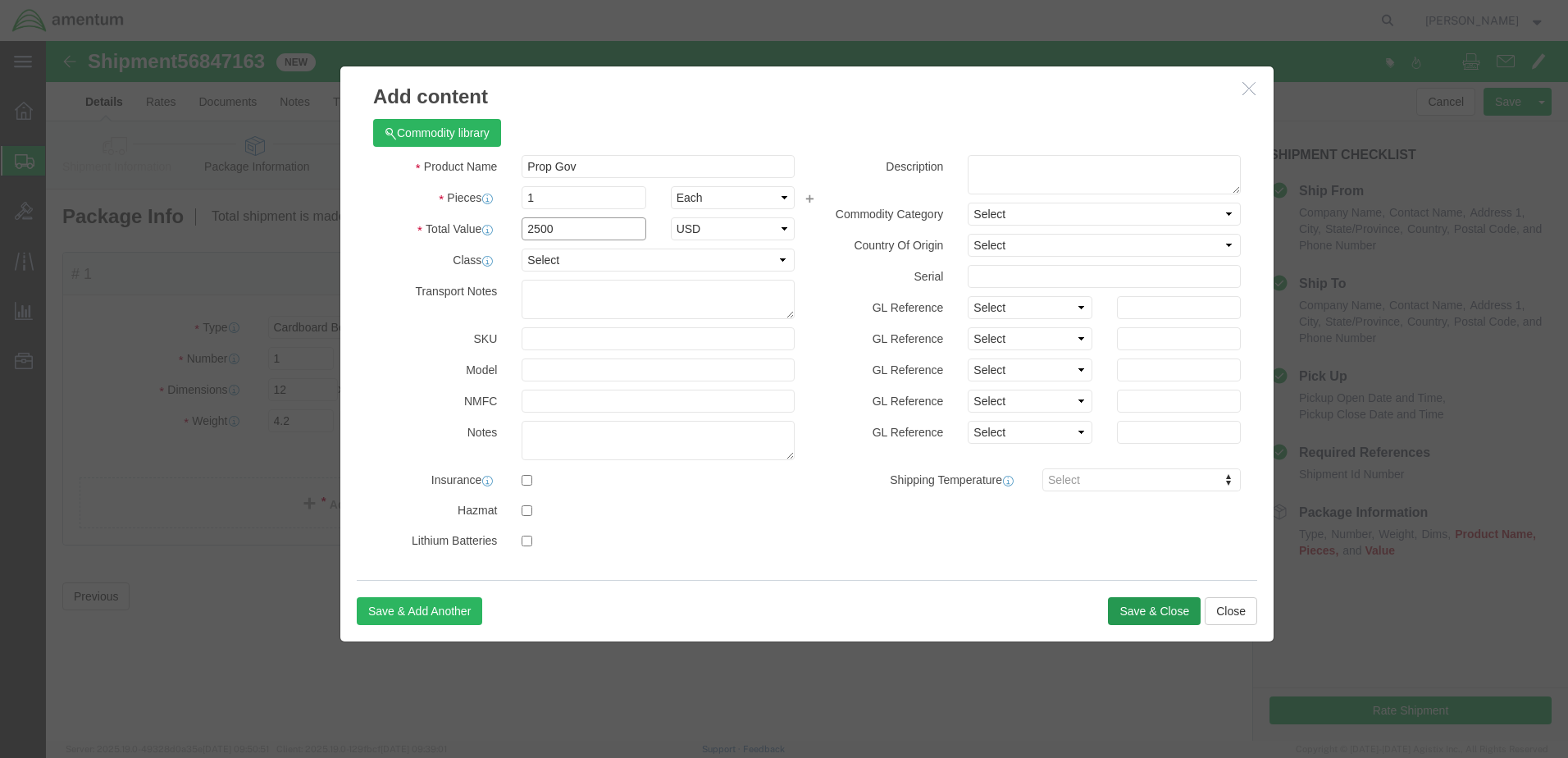
type input "2500"
click button "Save & Close"
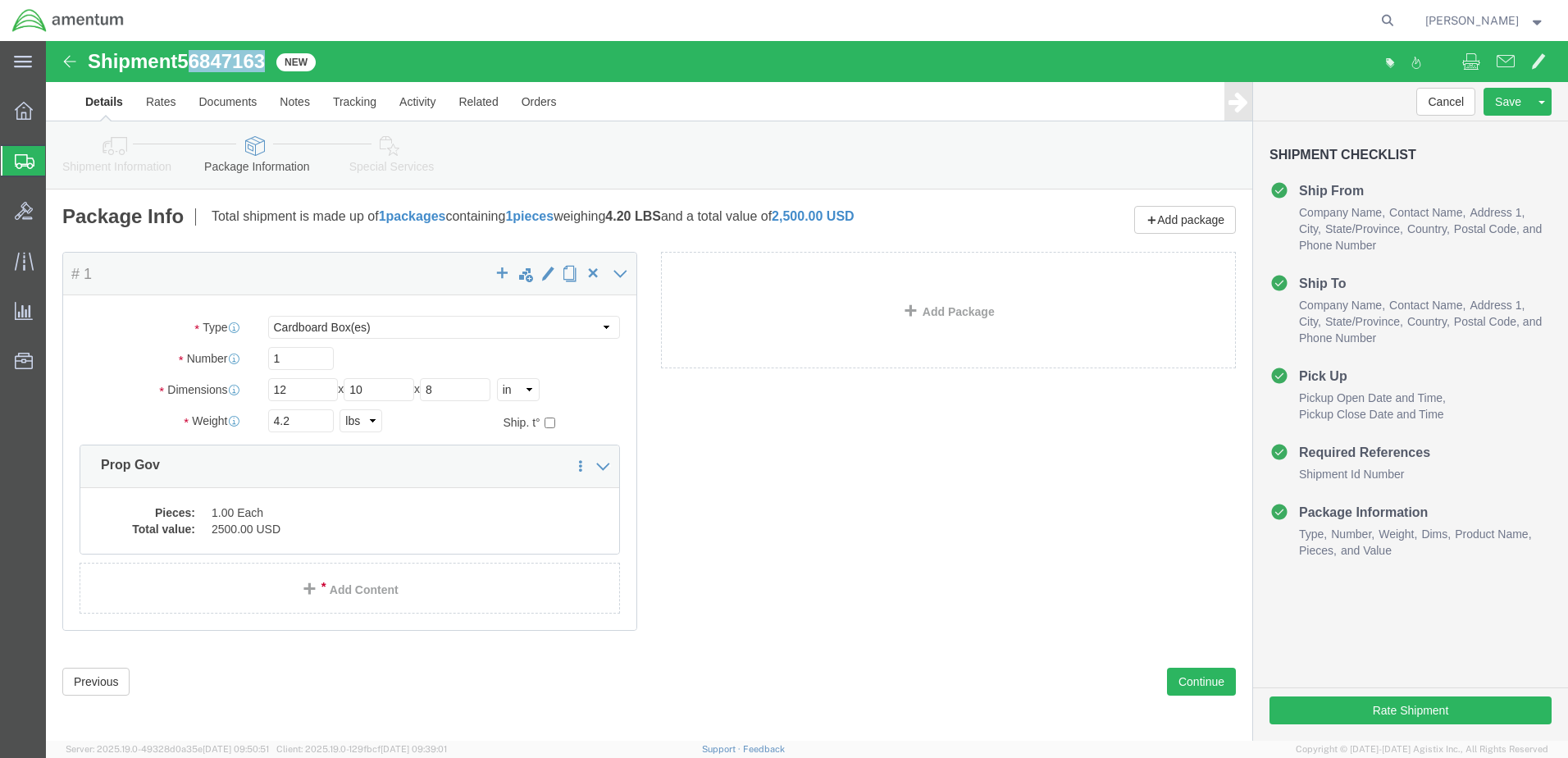
drag, startPoint x: 149, startPoint y: 16, endPoint x: 223, endPoint y: 18, distance: 74.0
click span "56847163"
copy span "6847163"
click button "Previous"
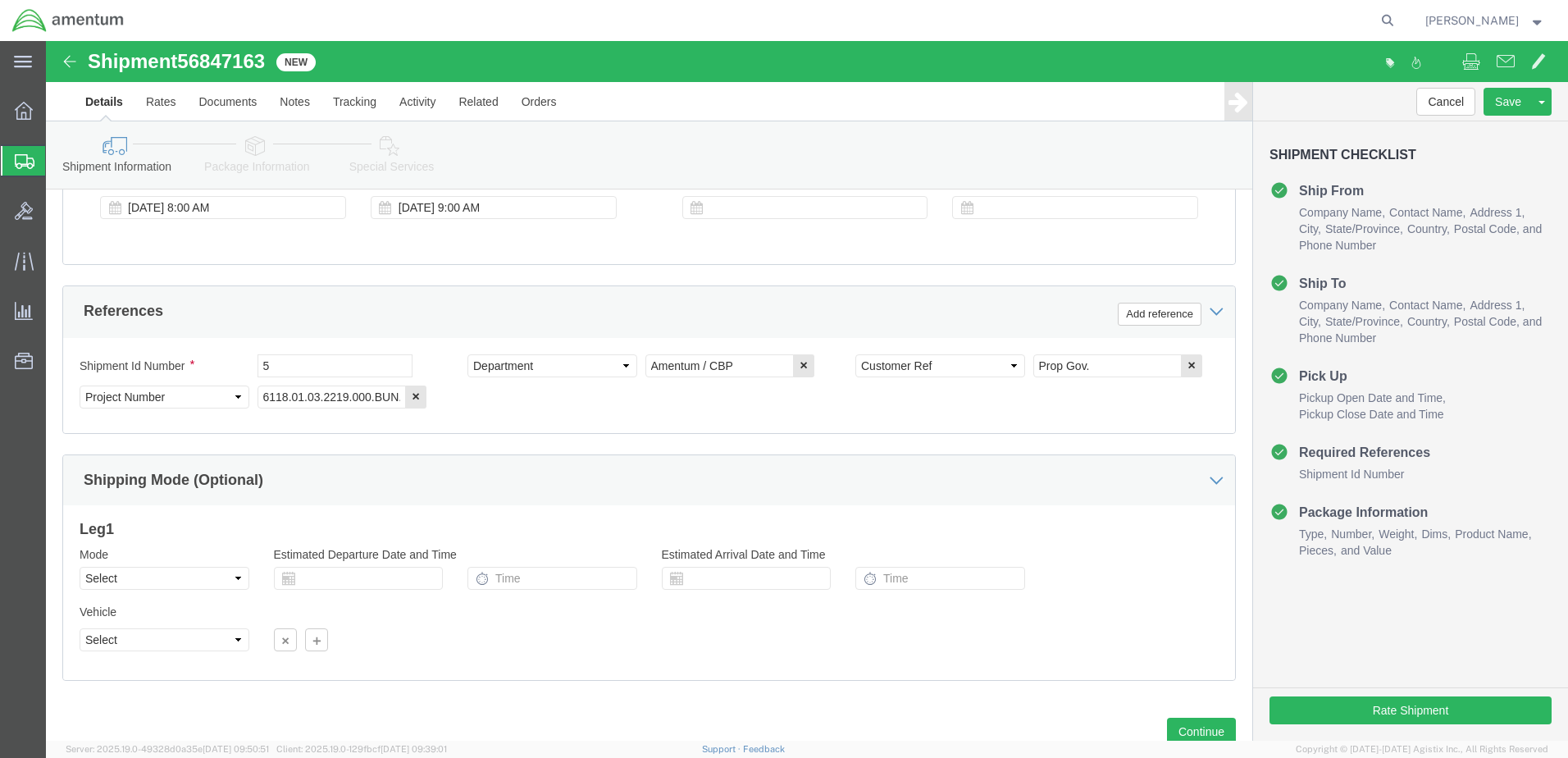
scroll to position [656, 0]
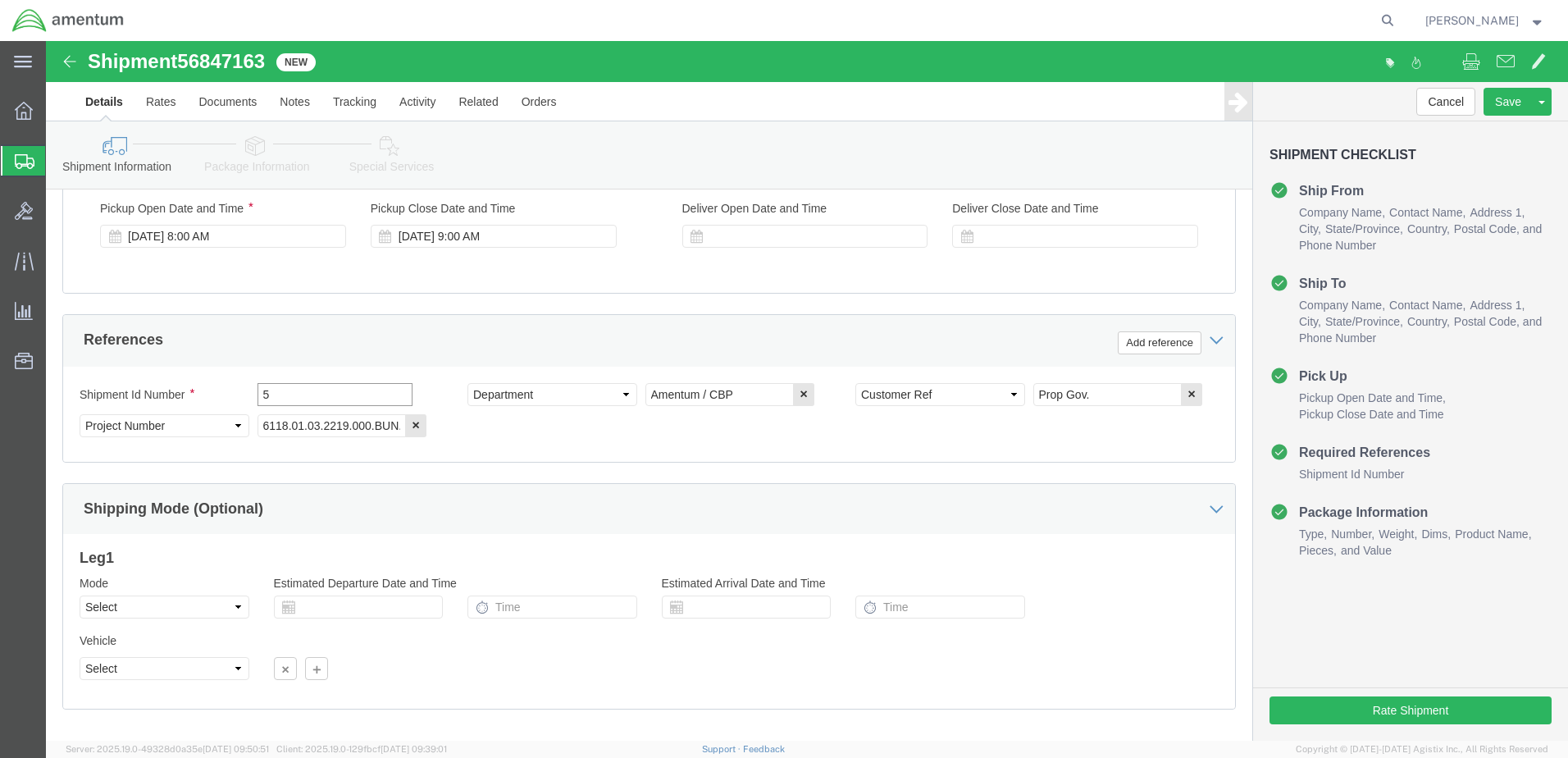
click input "5"
paste input "6847163"
type input "56847163"
click button "Rate Shipment"
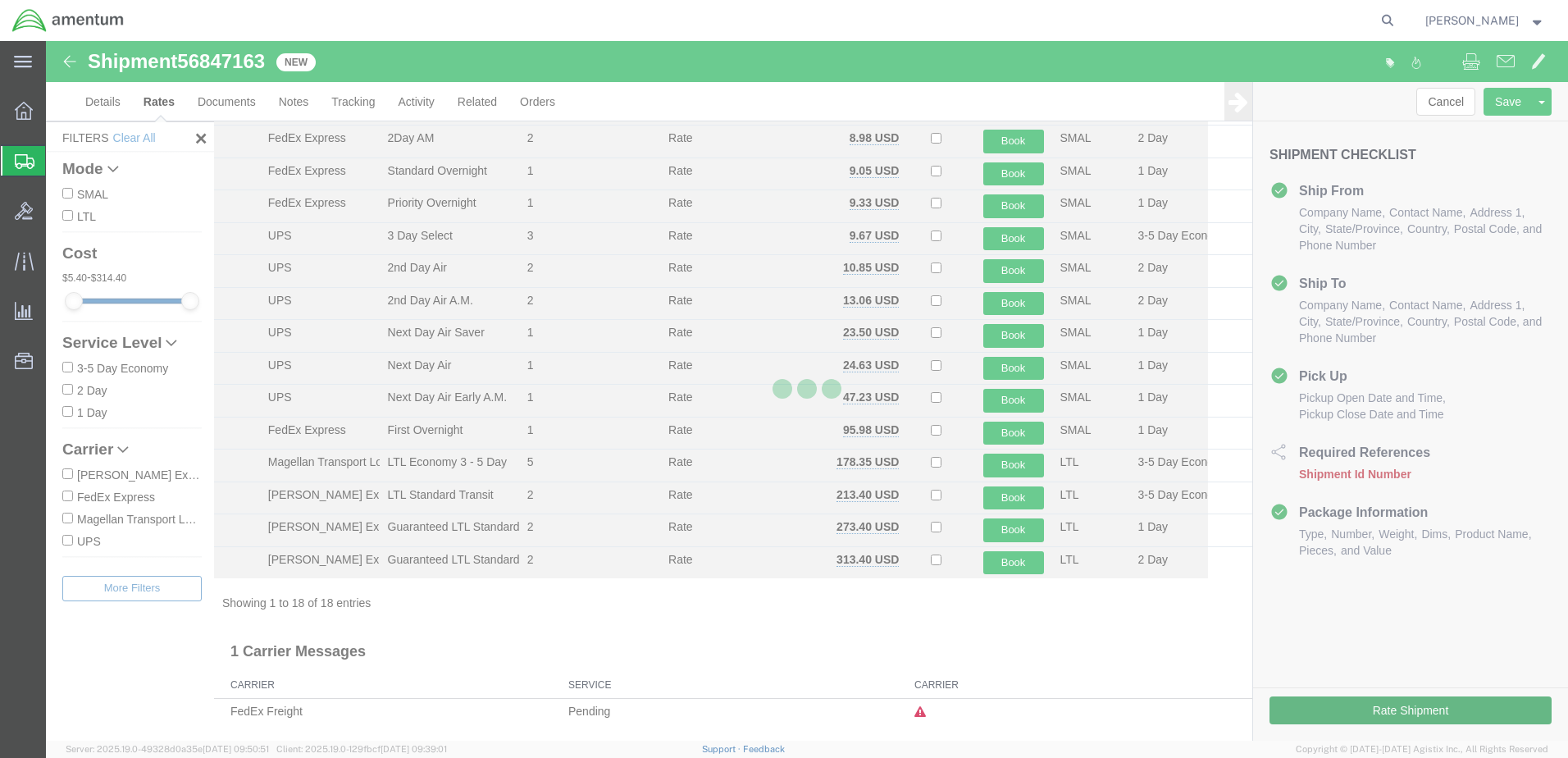
scroll to position [190, 0]
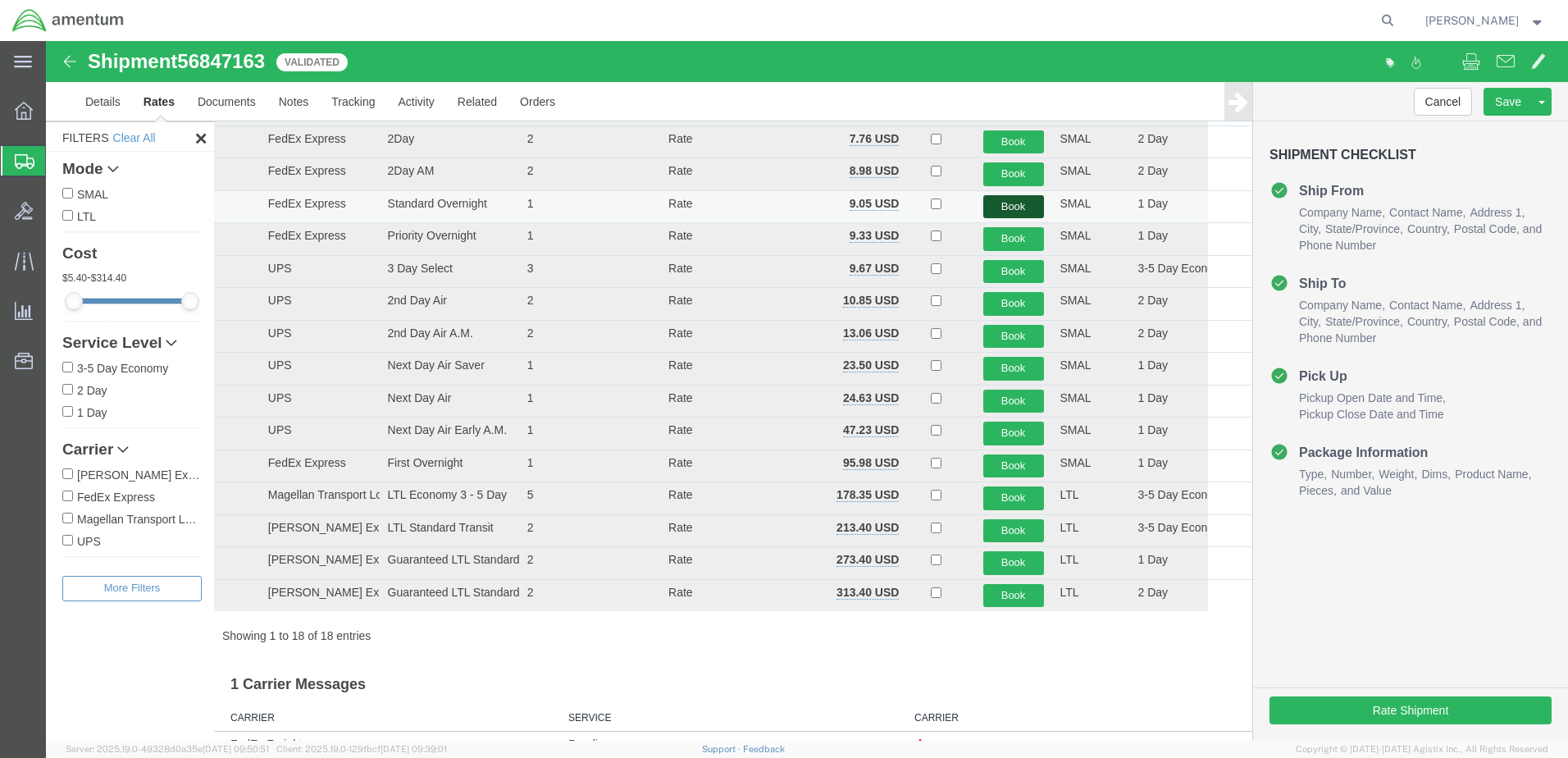
click at [1013, 206] on button "Book" at bounding box center [1013, 206] width 61 height 24
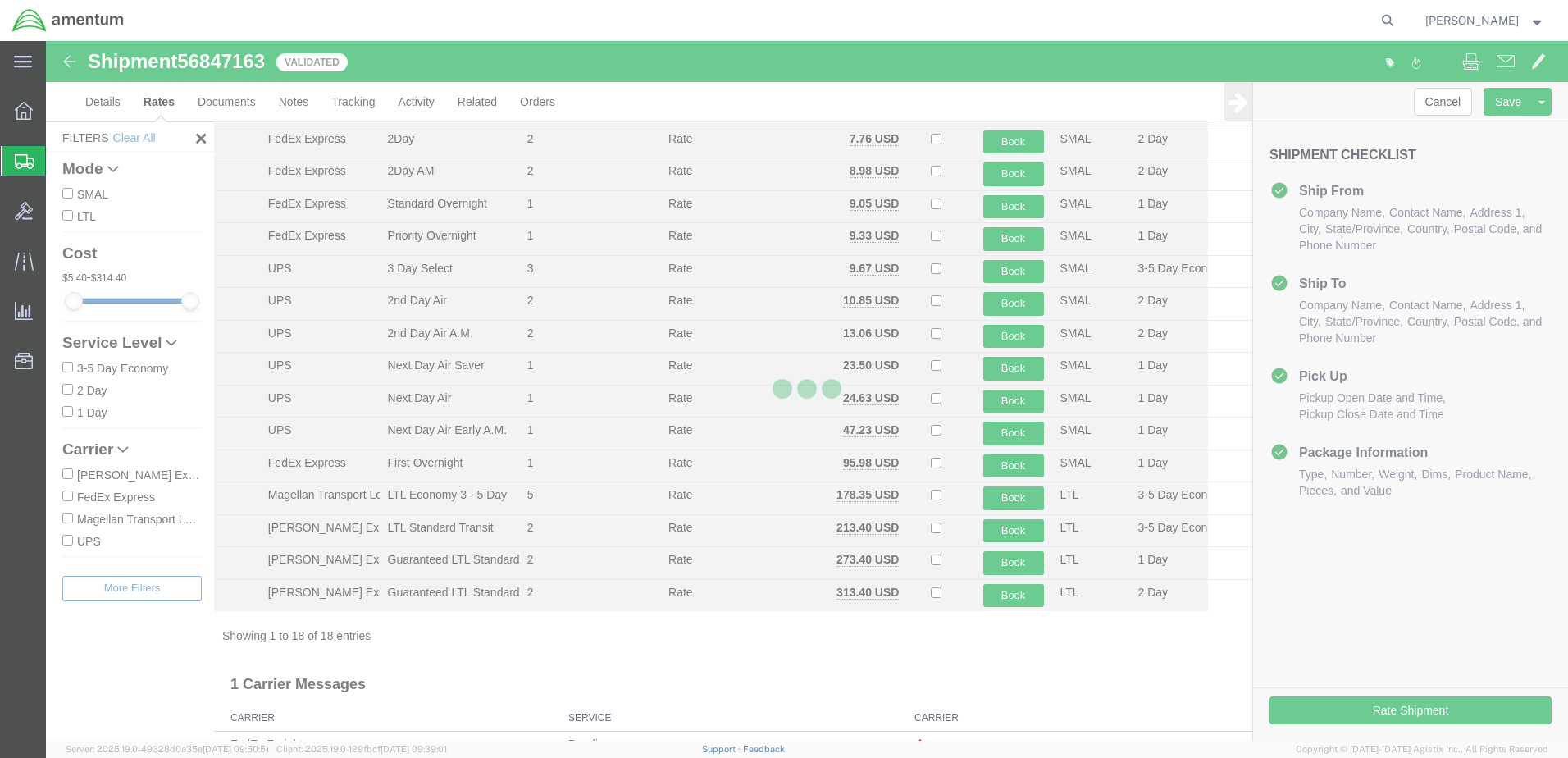
scroll to position [0, 0]
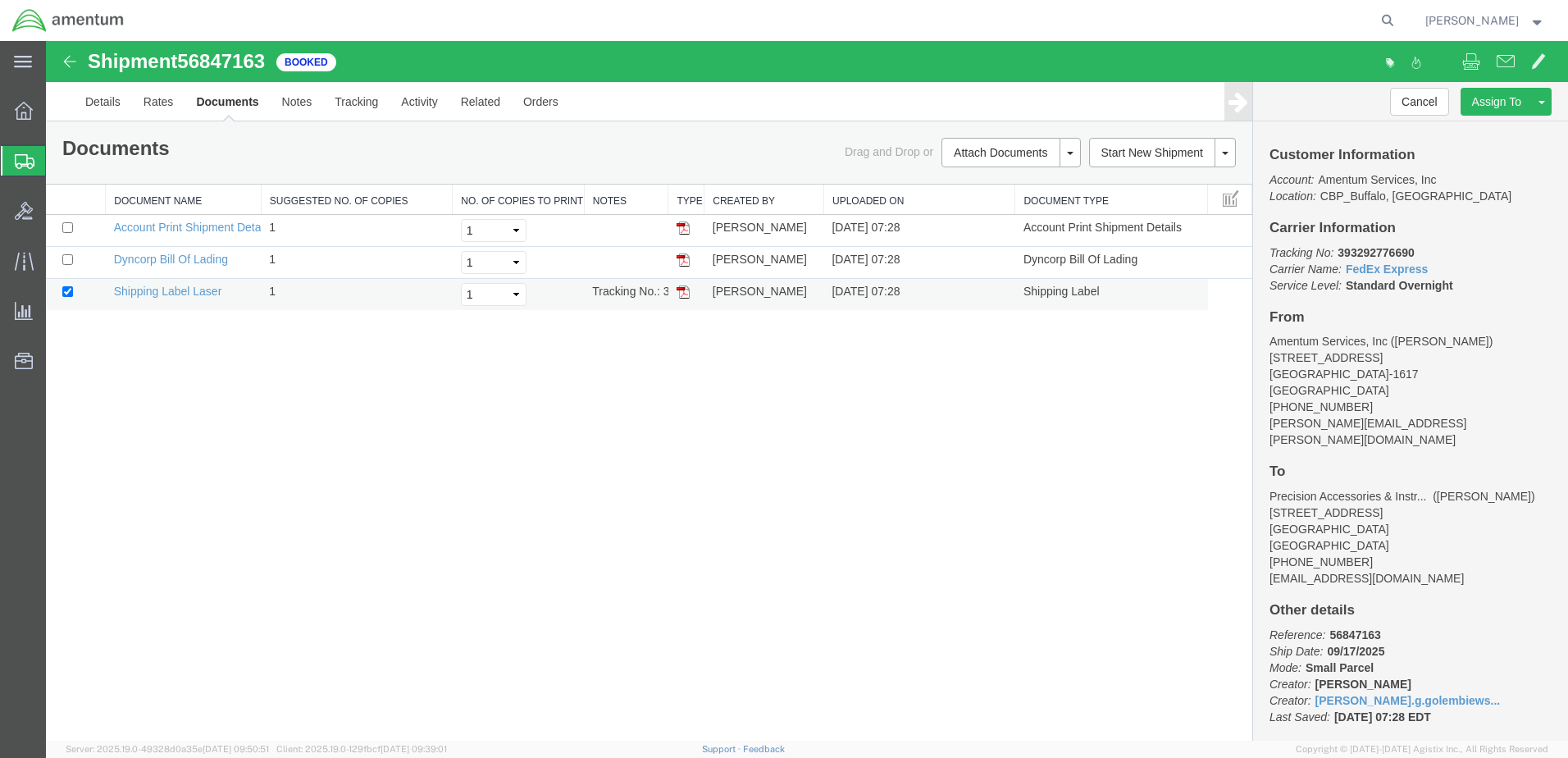
click at [685, 291] on img at bounding box center [683, 292] width 13 height 13
click at [685, 260] on img at bounding box center [683, 260] width 13 height 13
click at [682, 296] on img at bounding box center [683, 292] width 13 height 13
click at [1537, 21] on strong "button" at bounding box center [1537, 20] width 15 height 6
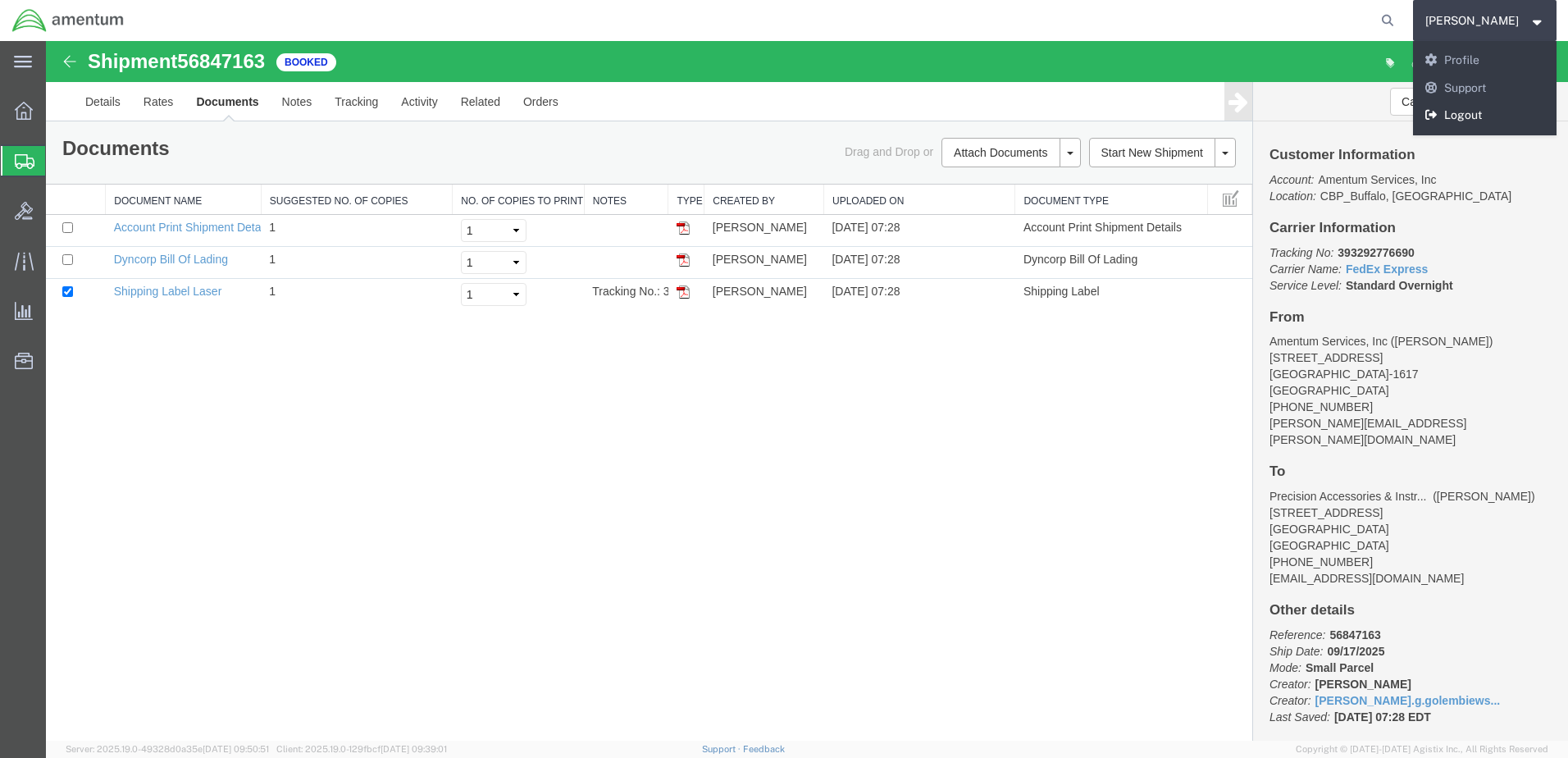
click at [1446, 109] on link "Logout" at bounding box center [1485, 116] width 144 height 28
